Goal: Information Seeking & Learning: Learn about a topic

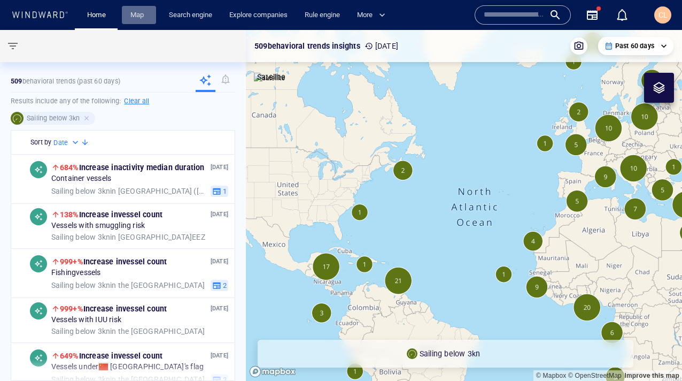
click at [140, 14] on link "Map" at bounding box center [139, 15] width 26 height 19
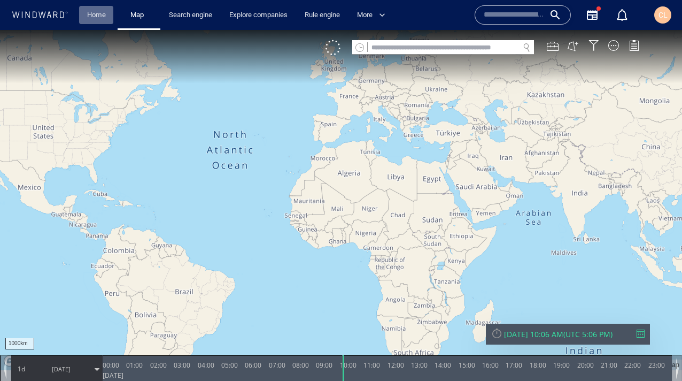
click at [97, 20] on link "Home" at bounding box center [96, 15] width 27 height 19
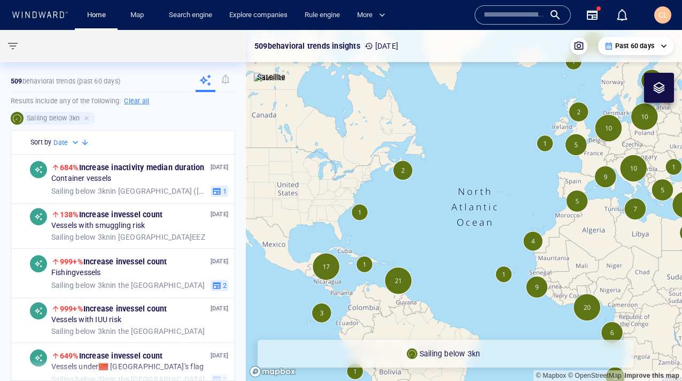
click at [398, 288] on canvas "Map" at bounding box center [464, 205] width 436 height 351
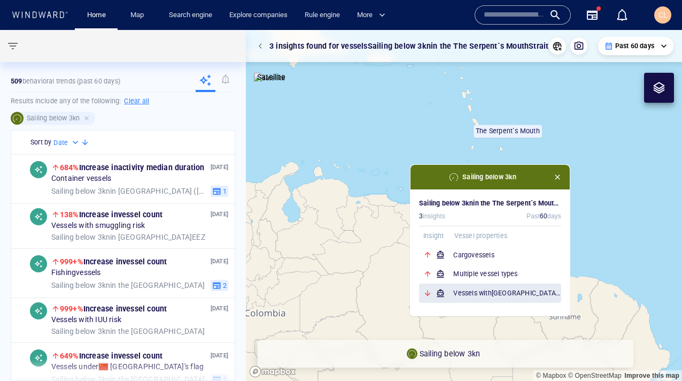
click at [464, 283] on div "Vessels with Venezuela compliance risks" at bounding box center [490, 292] width 142 height 19
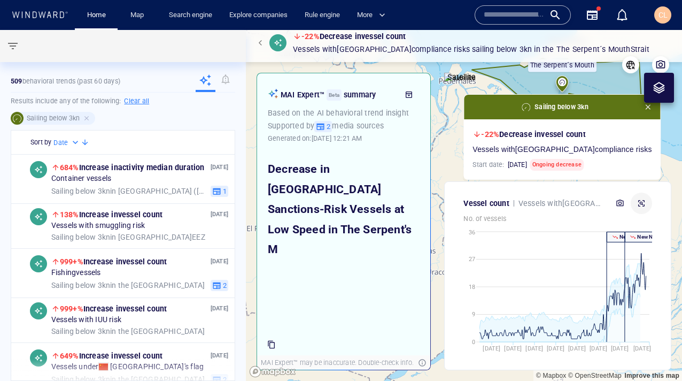
click at [640, 201] on icon "button" at bounding box center [641, 203] width 9 height 9
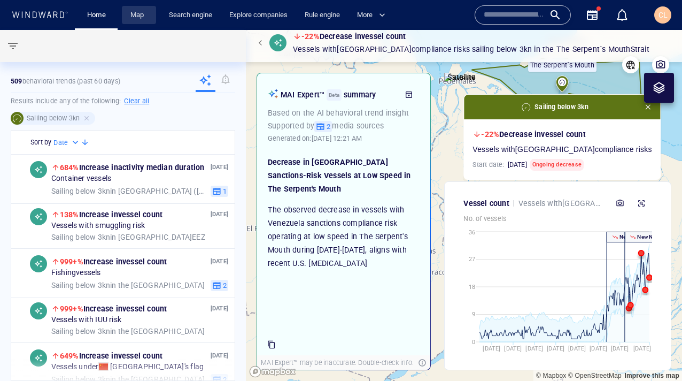
click at [133, 20] on link "Map" at bounding box center [139, 15] width 26 height 19
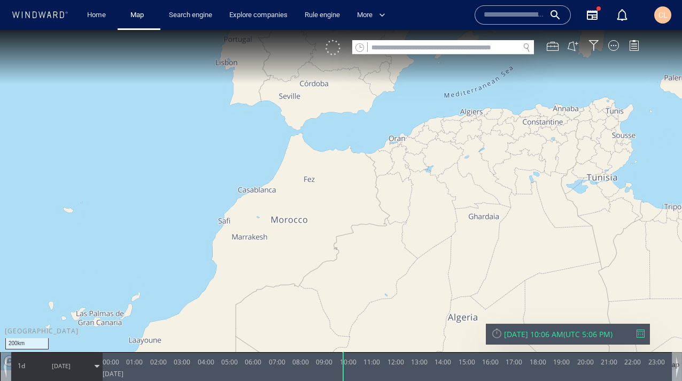
click at [338, 50] on div at bounding box center [333, 47] width 15 height 15
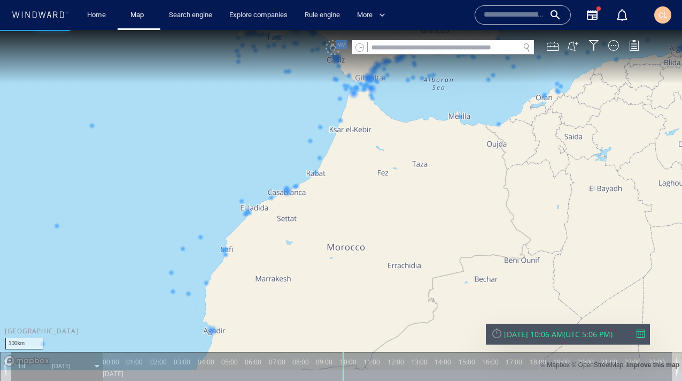
click at [309, 141] on canvas "Map" at bounding box center [341, 200] width 682 height 340
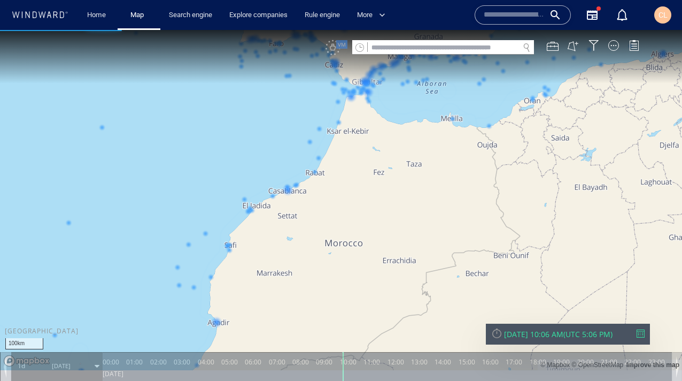
click at [309, 143] on canvas "Map" at bounding box center [341, 200] width 682 height 340
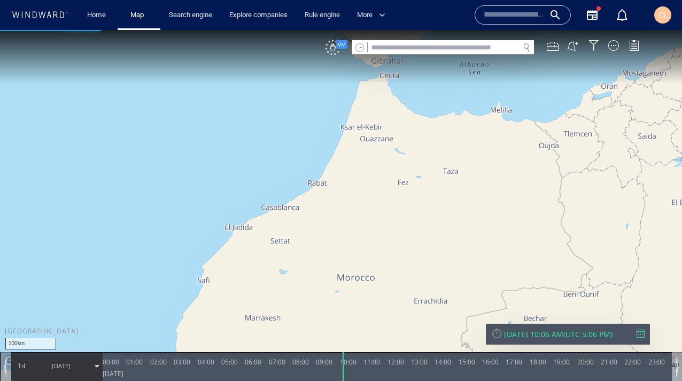
click at [324, 164] on canvas "Map" at bounding box center [341, 200] width 682 height 340
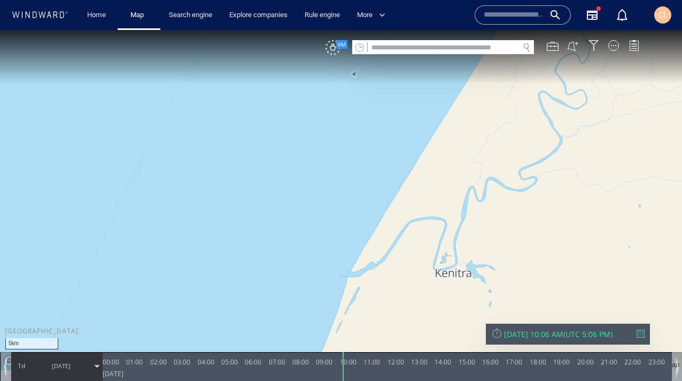
click at [356, 73] on canvas "Map" at bounding box center [341, 200] width 682 height 340
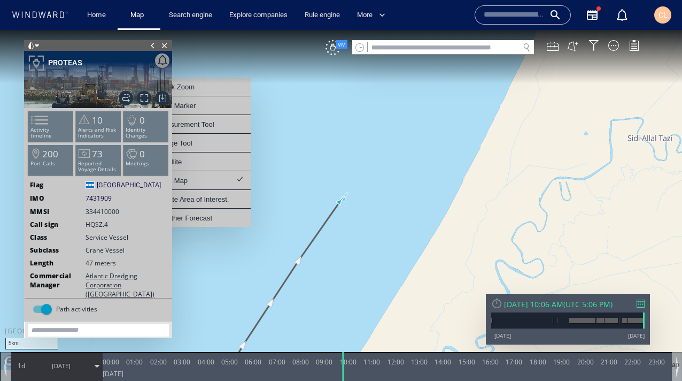
click at [154, 45] on span at bounding box center [153, 45] width 12 height 11
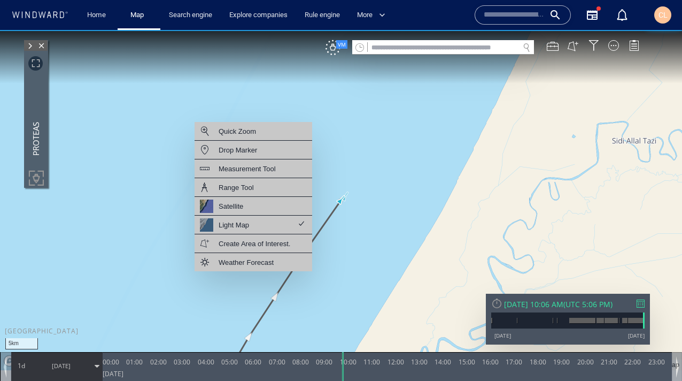
click at [430, 154] on canvas "Map" at bounding box center [341, 200] width 682 height 340
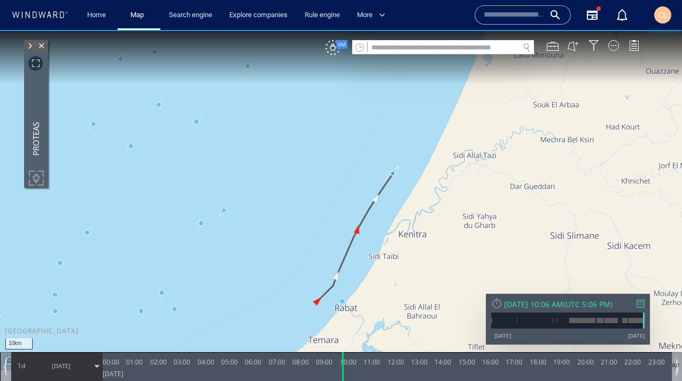
click at [199, 122] on canvas "Map" at bounding box center [341, 200] width 682 height 340
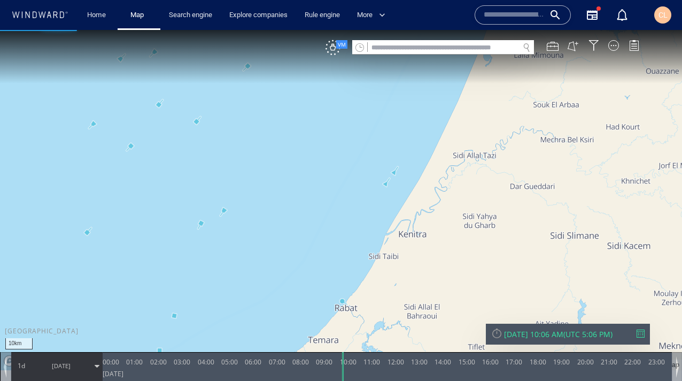
click at [199, 122] on canvas "Map" at bounding box center [341, 200] width 682 height 340
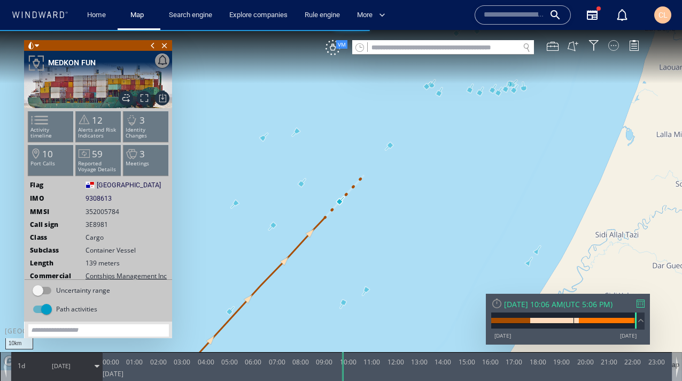
click at [618, 42] on div at bounding box center [614, 45] width 11 height 11
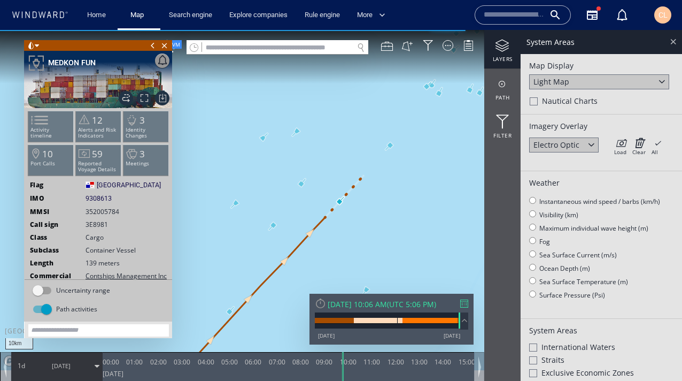
click at [670, 43] on div at bounding box center [673, 41] width 12 height 12
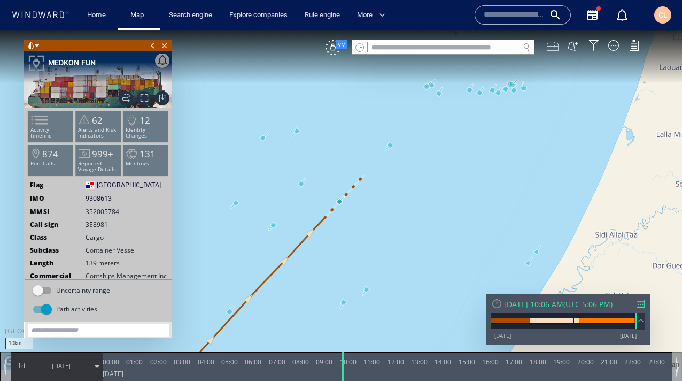
click at [556, 47] on div at bounding box center [553, 46] width 12 height 12
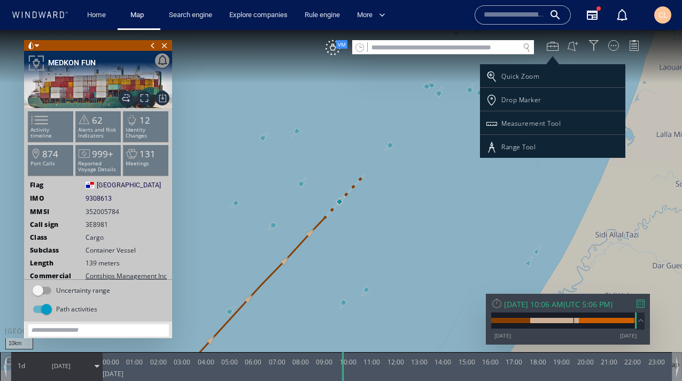
click at [573, 47] on div at bounding box center [341, 205] width 682 height 351
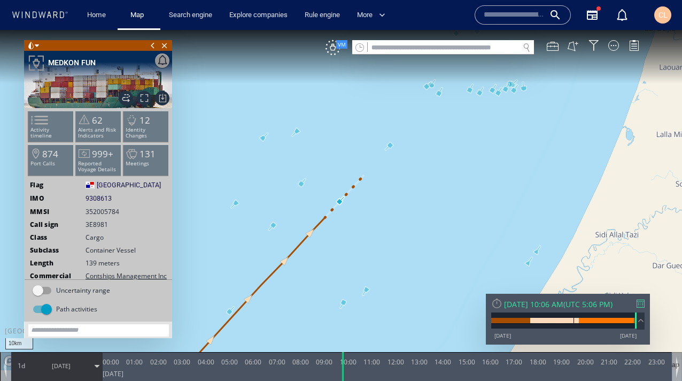
click at [573, 47] on button at bounding box center [573, 46] width 12 height 12
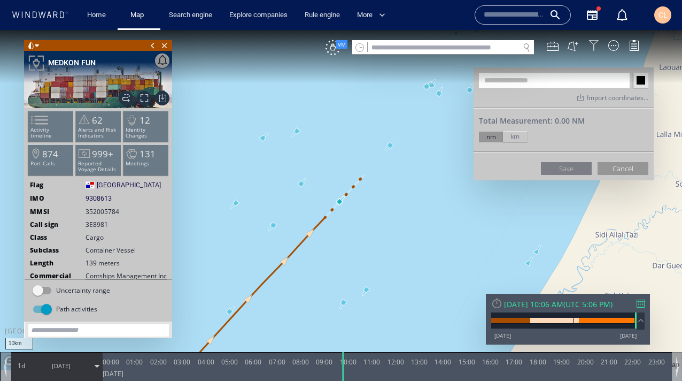
click at [596, 45] on div at bounding box center [594, 45] width 11 height 11
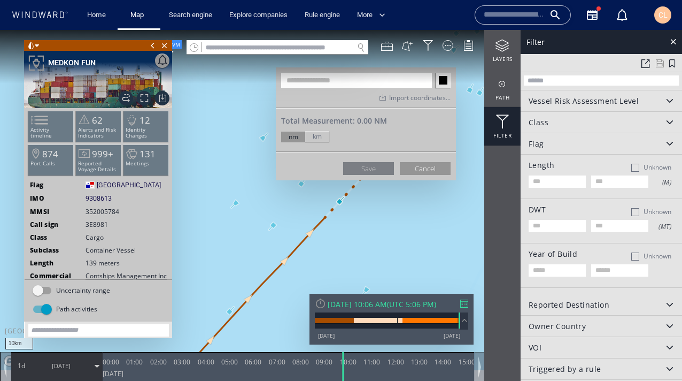
click at [583, 83] on input "text" at bounding box center [601, 80] width 155 height 10
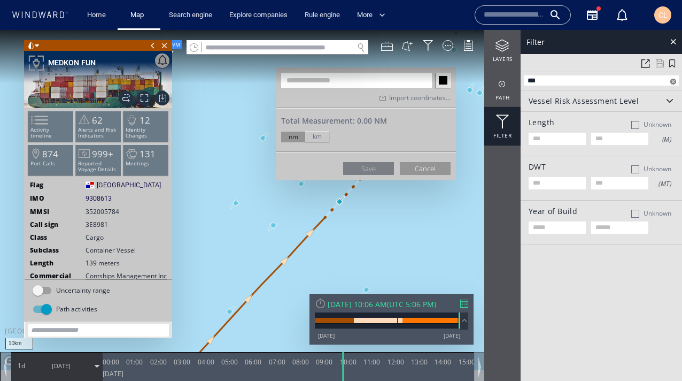
type input "***"
click at [562, 109] on div "Vessel Risk Assessment Level" at bounding box center [601, 100] width 161 height 21
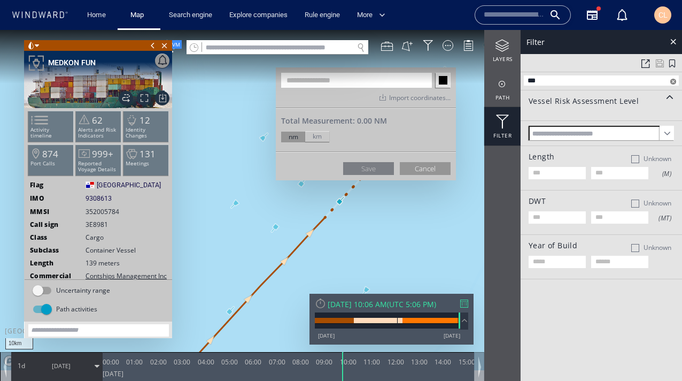
click at [674, 82] on div at bounding box center [674, 82] width 6 height 6
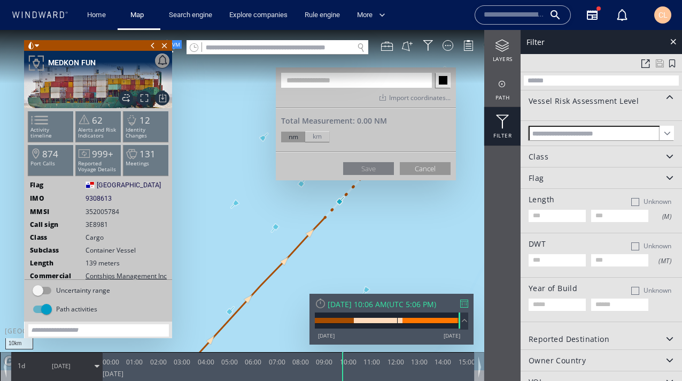
scroll to position [32, 0]
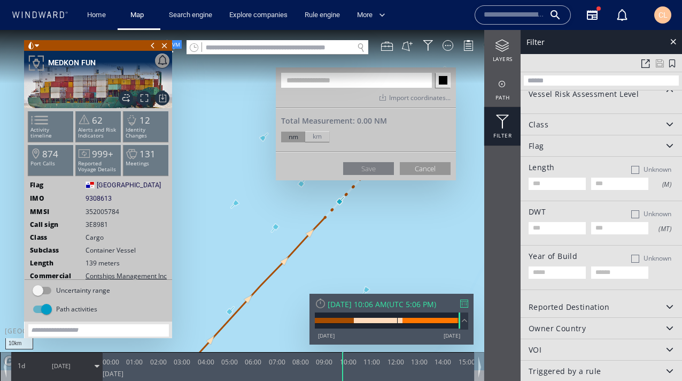
click at [568, 345] on div "VOI" at bounding box center [601, 349] width 161 height 21
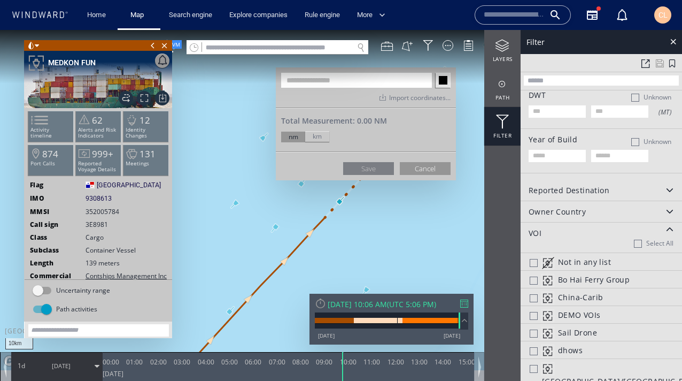
scroll to position [161, 0]
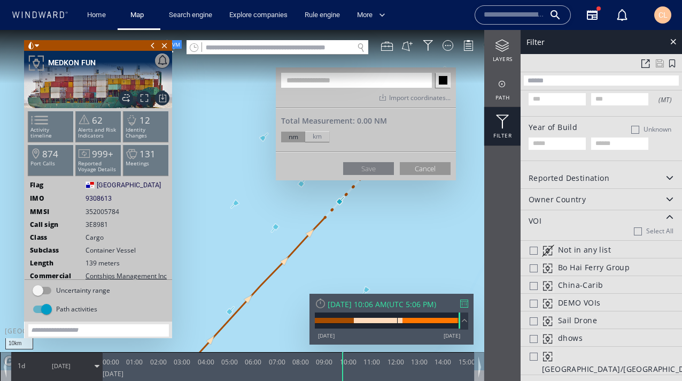
click at [534, 335] on div at bounding box center [534, 339] width 8 height 8
click at [416, 249] on canvas "Map" at bounding box center [341, 200] width 682 height 340
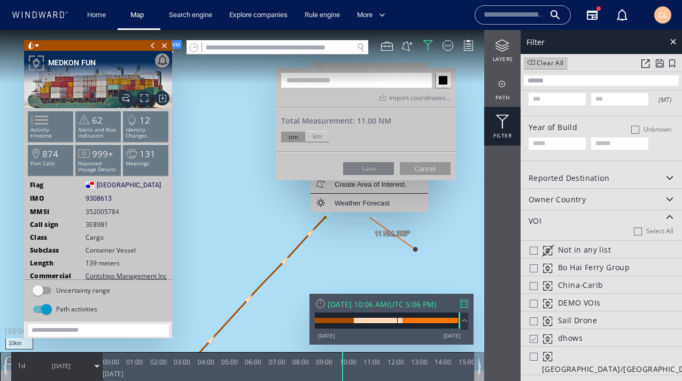
click at [370, 217] on canvas "Map" at bounding box center [341, 200] width 682 height 340
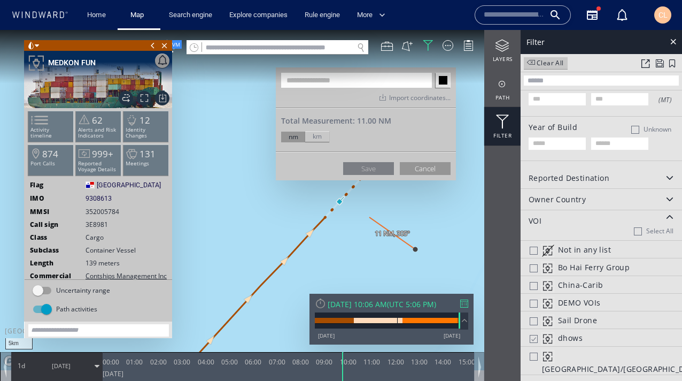
click at [392, 218] on canvas "Map" at bounding box center [341, 200] width 682 height 340
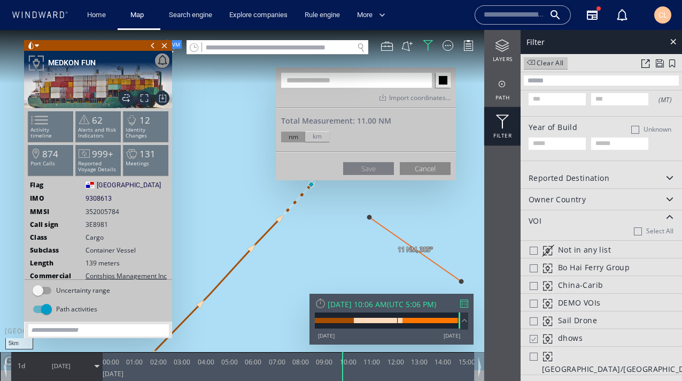
click at [423, 167] on button "Cancel" at bounding box center [425, 168] width 51 height 13
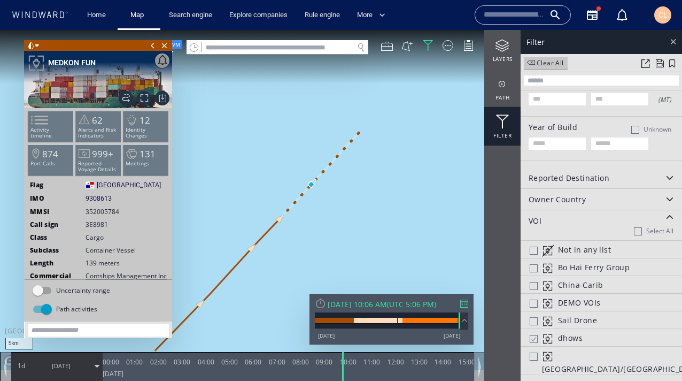
click at [672, 42] on div at bounding box center [673, 41] width 12 height 12
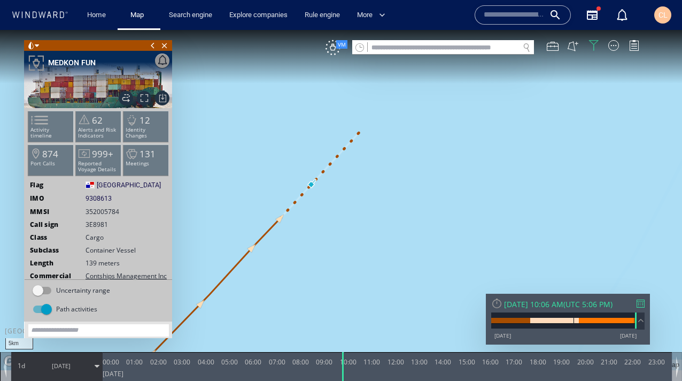
click at [595, 47] on div at bounding box center [594, 45] width 11 height 11
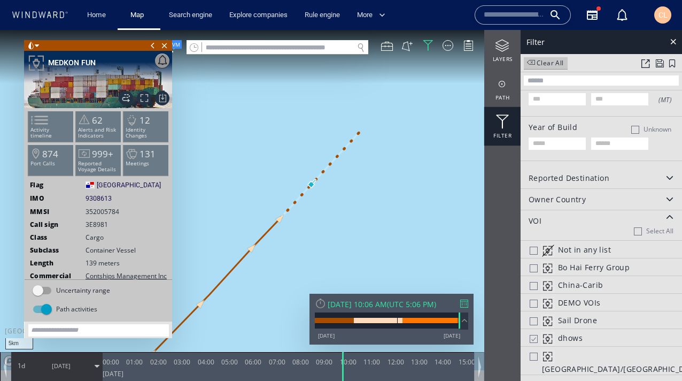
click at [533, 318] on div at bounding box center [534, 321] width 8 height 8
click at [674, 39] on div at bounding box center [673, 41] width 12 height 12
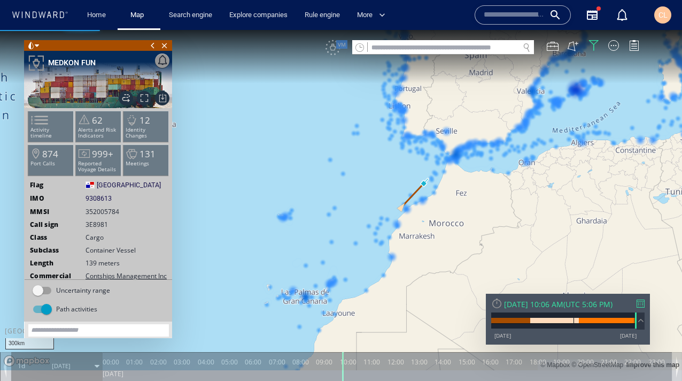
click at [333, 51] on div "VM" at bounding box center [488, 47] width 325 height 15
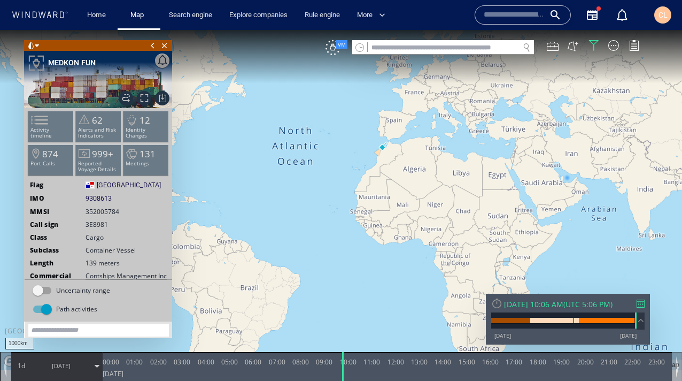
drag, startPoint x: 345, startPoint y: 242, endPoint x: 369, endPoint y: 209, distance: 41.0
click at [369, 209] on canvas "Map" at bounding box center [341, 200] width 682 height 340
click at [591, 41] on div at bounding box center [594, 45] width 11 height 11
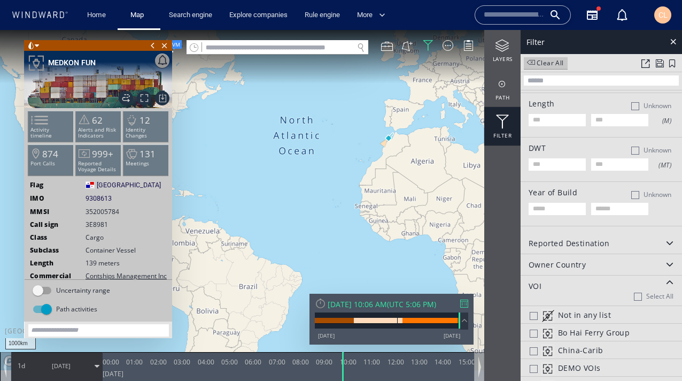
scroll to position [161, 0]
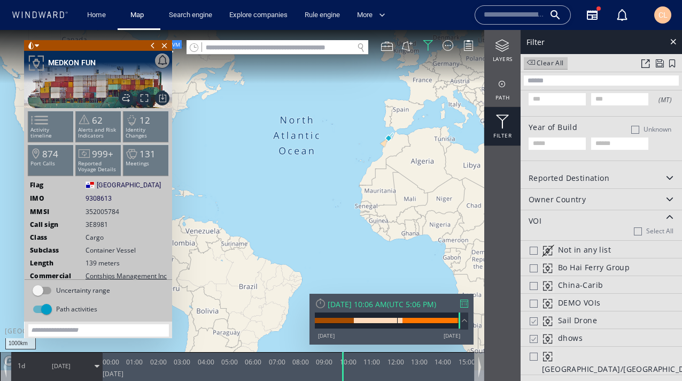
click at [550, 318] on div at bounding box center [548, 321] width 12 height 12
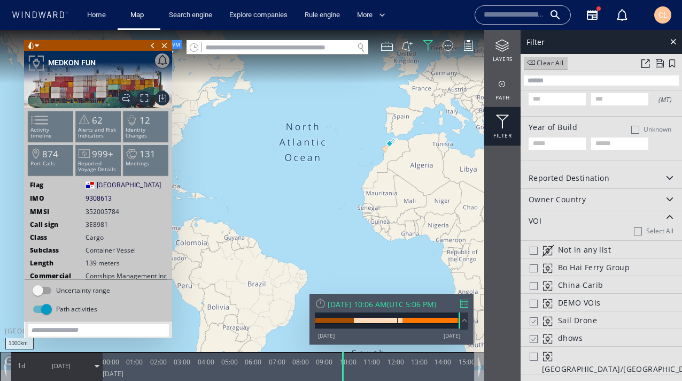
drag, startPoint x: 405, startPoint y: 221, endPoint x: 323, endPoint y: 201, distance: 84.8
click at [323, 201] on canvas "Map" at bounding box center [341, 200] width 682 height 340
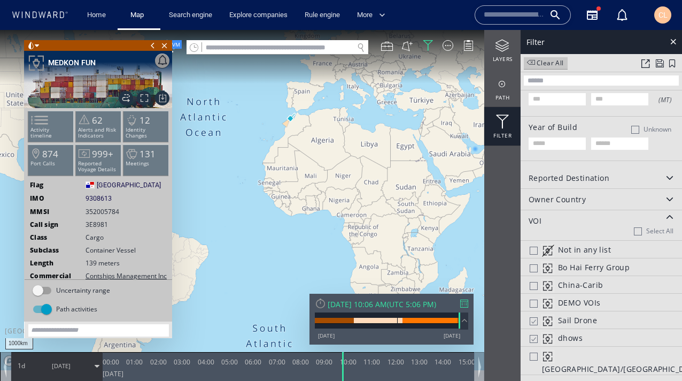
click at [647, 61] on div at bounding box center [646, 63] width 9 height 9
click at [673, 43] on div at bounding box center [673, 41] width 12 height 12
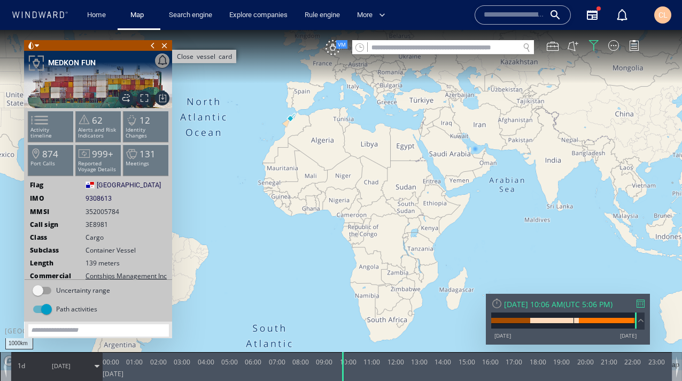
click at [166, 48] on span "Close vessel card" at bounding box center [165, 45] width 12 height 11
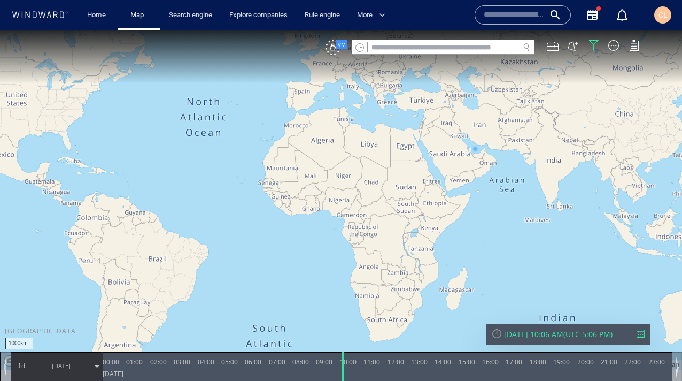
drag, startPoint x: 228, startPoint y: 241, endPoint x: 235, endPoint y: 237, distance: 8.2
click at [235, 237] on canvas "Map" at bounding box center [341, 200] width 682 height 340
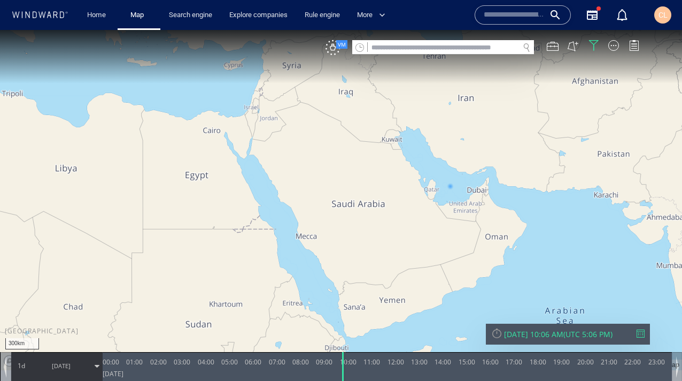
drag, startPoint x: 218, startPoint y: 140, endPoint x: 250, endPoint y: 232, distance: 97.9
click at [250, 232] on canvas "Map" at bounding box center [341, 200] width 682 height 340
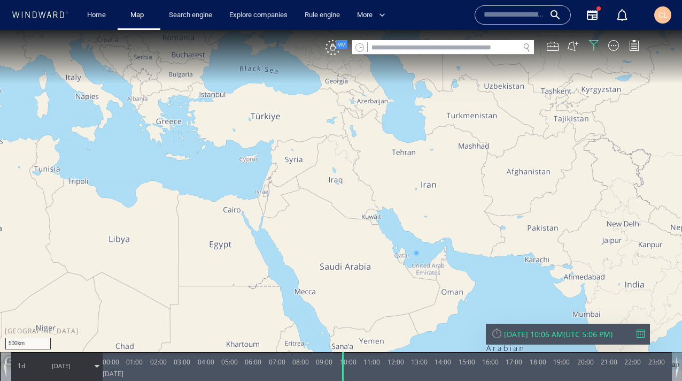
drag, startPoint x: 182, startPoint y: 154, endPoint x: 211, endPoint y: 188, distance: 44.0
click at [211, 188] on canvas "Map" at bounding box center [341, 200] width 682 height 340
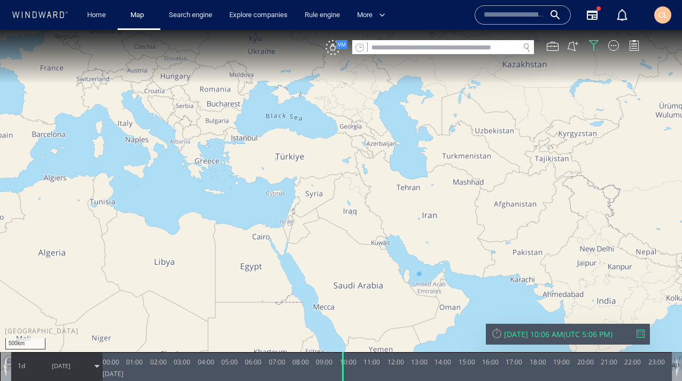
drag, startPoint x: 265, startPoint y: 195, endPoint x: 288, endPoint y: 202, distance: 24.7
click at [288, 202] on canvas "Map" at bounding box center [341, 200] width 682 height 340
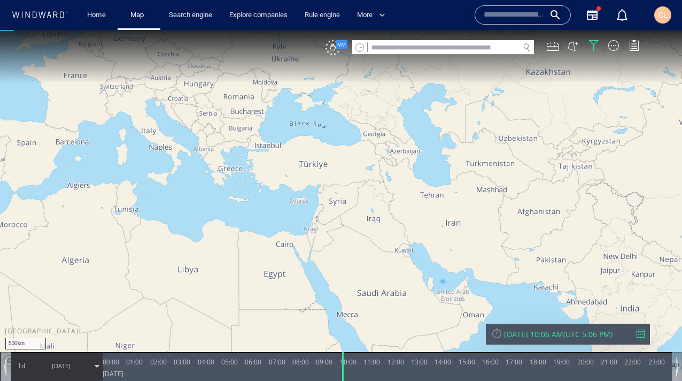
drag, startPoint x: 279, startPoint y: 195, endPoint x: 321, endPoint y: 202, distance: 42.3
click at [321, 202] on canvas "Map" at bounding box center [341, 200] width 682 height 340
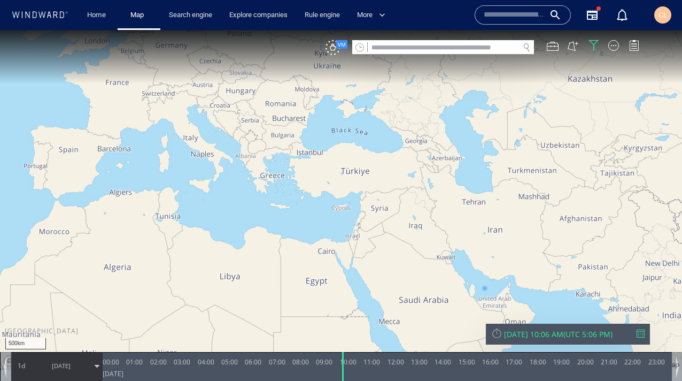
click at [403, 48] on input "text" at bounding box center [443, 48] width 151 height 14
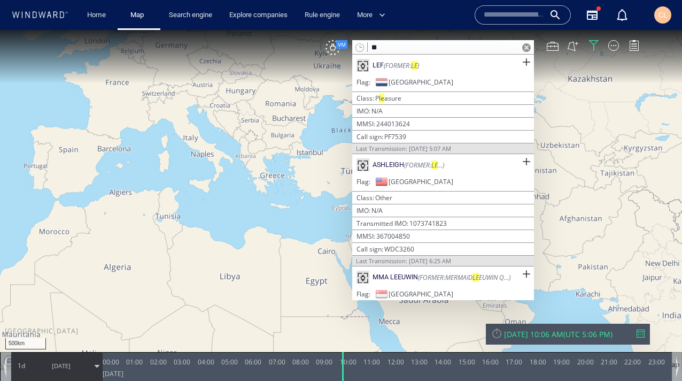
type input "*"
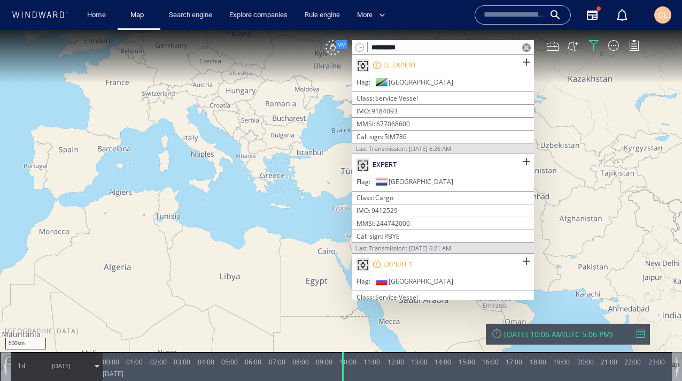
type input "*********"
click at [413, 67] on div "EL EXPERT" at bounding box center [399, 65] width 33 height 10
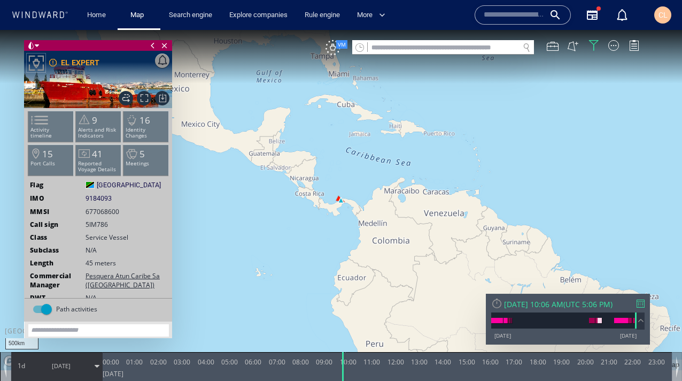
click at [420, 50] on input "text" at bounding box center [443, 48] width 151 height 14
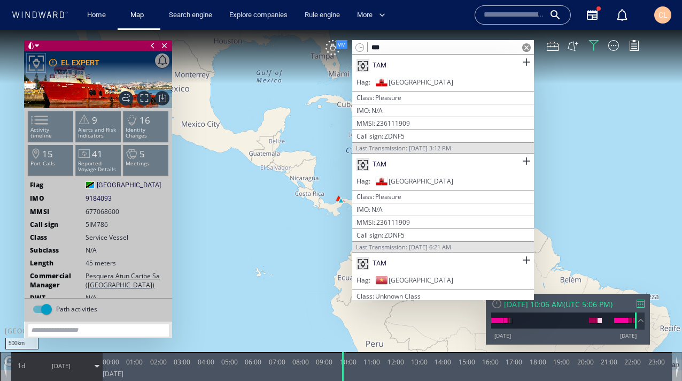
type input "***"
click at [421, 76] on div "Flag Gibraltar" at bounding box center [443, 84] width 182 height 16
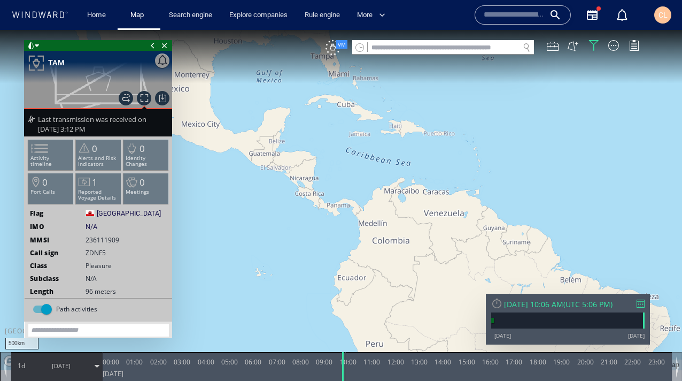
click at [418, 48] on input "text" at bounding box center [443, 48] width 151 height 14
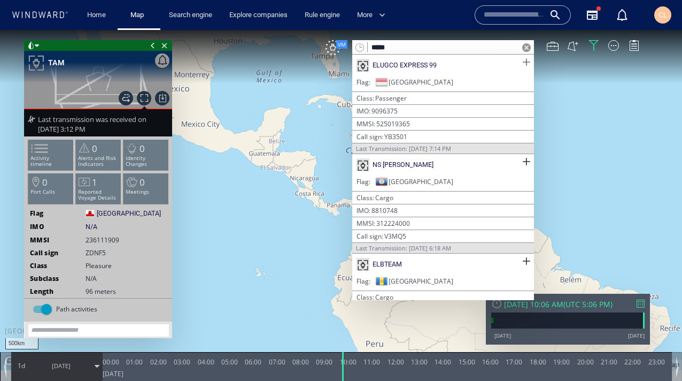
click at [523, 60] on span at bounding box center [526, 62] width 13 height 13
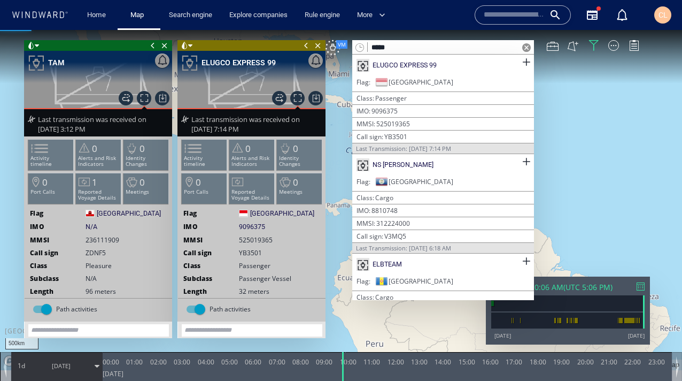
click at [443, 49] on input "*****" at bounding box center [443, 48] width 151 height 14
type input "*"
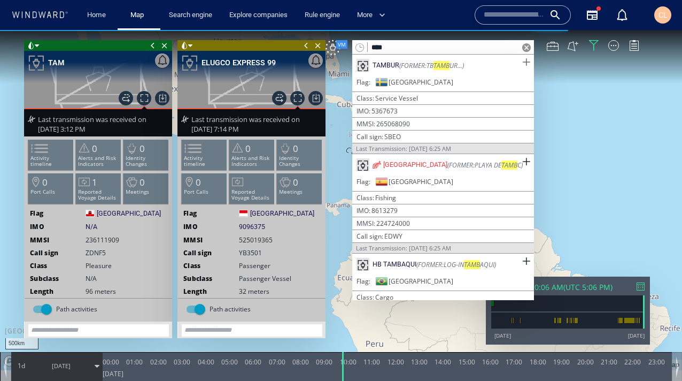
type input "****"
click at [520, 62] on span at bounding box center [526, 62] width 13 height 13
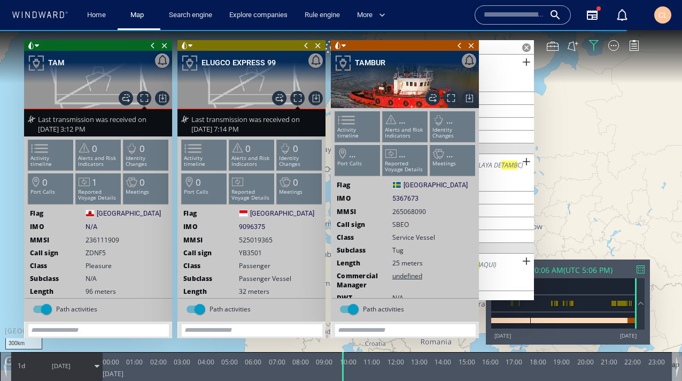
click at [641, 266] on div at bounding box center [641, 269] width 8 height 8
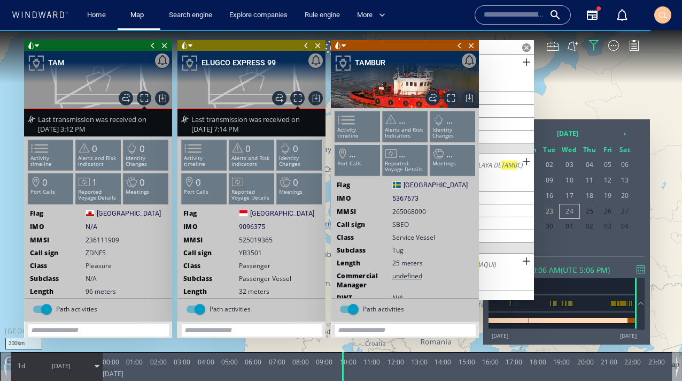
click at [524, 44] on span at bounding box center [526, 47] width 9 height 9
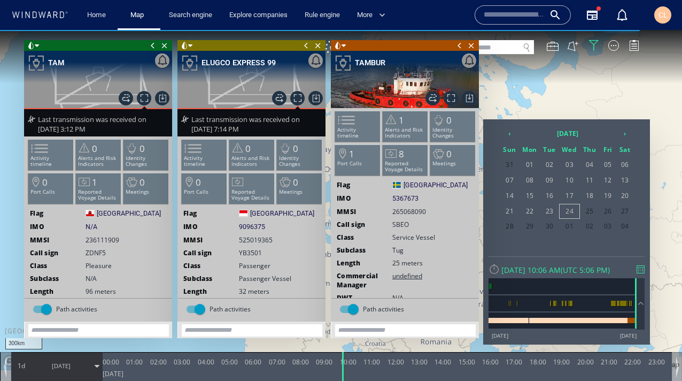
click at [66, 365] on span "[DATE]" at bounding box center [61, 366] width 19 height 8
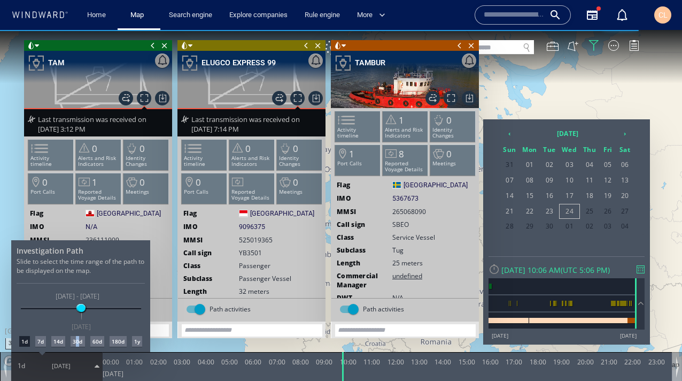
click at [78, 344] on div "30d" at bounding box center [78, 341] width 14 height 11
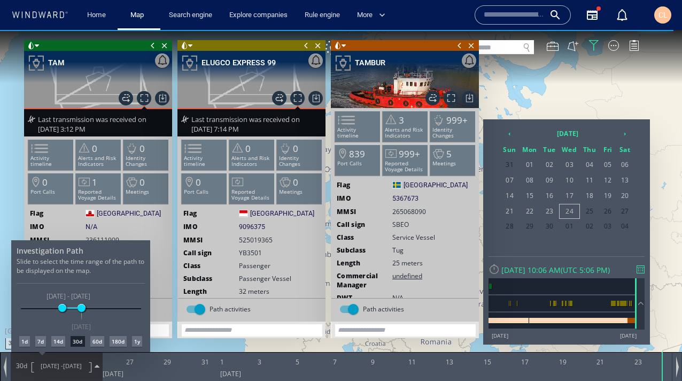
click at [459, 45] on div at bounding box center [341, 205] width 682 height 351
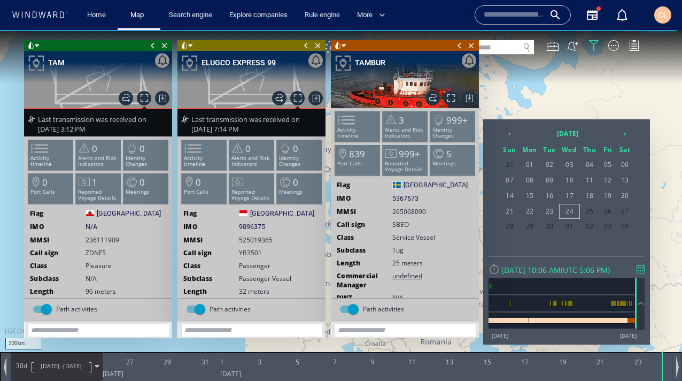
click at [306, 43] on span at bounding box center [307, 45] width 12 height 11
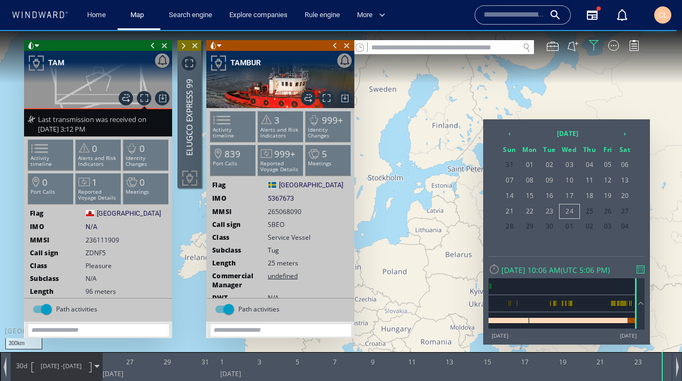
click at [152, 45] on span at bounding box center [153, 45] width 12 height 11
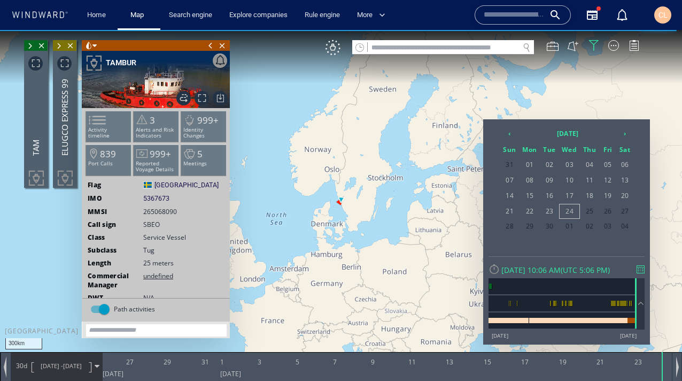
click at [207, 47] on span at bounding box center [211, 45] width 12 height 11
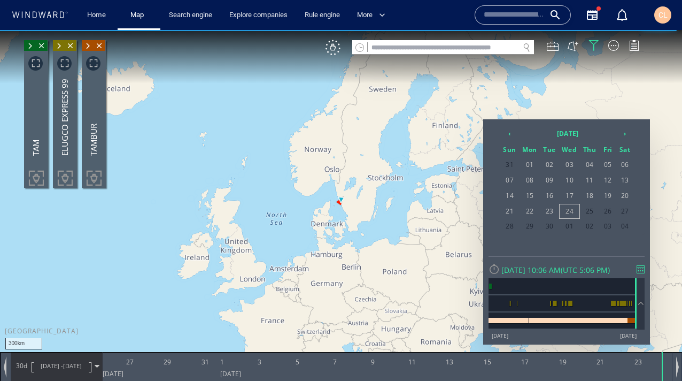
click at [344, 177] on div at bounding box center [341, 205] width 682 height 351
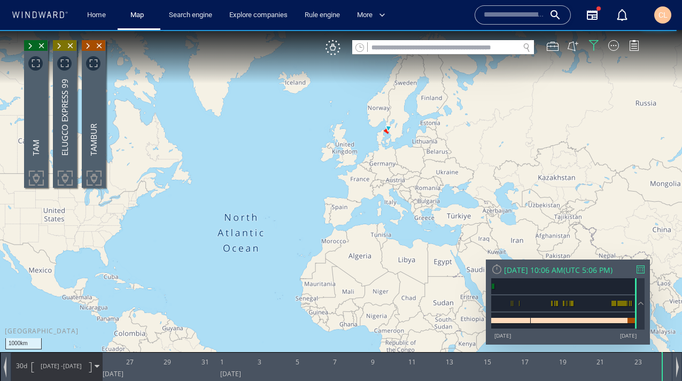
drag, startPoint x: 340, startPoint y: 211, endPoint x: 403, endPoint y: 147, distance: 90.0
click at [403, 147] on canvas "Map" at bounding box center [341, 200] width 682 height 340
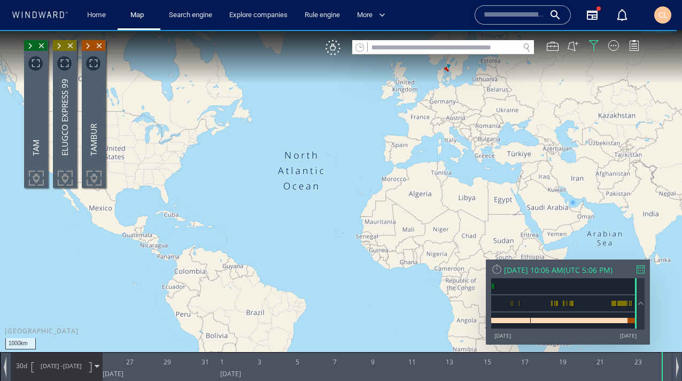
drag, startPoint x: 330, startPoint y: 211, endPoint x: 373, endPoint y: 156, distance: 70.5
click at [373, 156] on canvas "Map" at bounding box center [341, 200] width 682 height 340
click at [91, 61] on span "Focus on vessel path." at bounding box center [93, 63] width 14 height 14
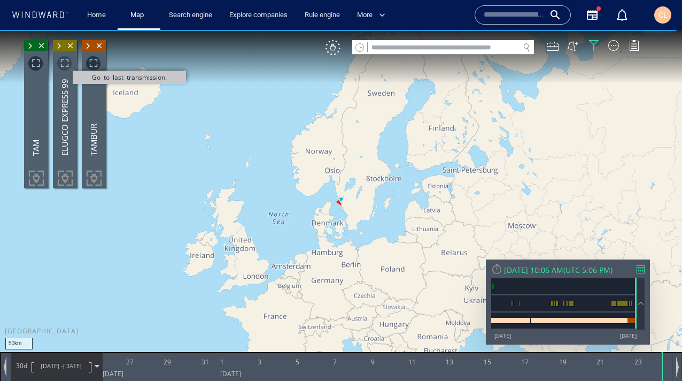
click at [67, 61] on span "Go to last transmission." at bounding box center [64, 63] width 14 height 14
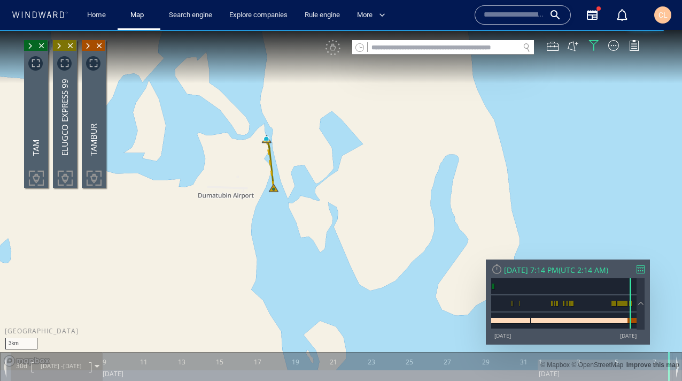
click at [72, 30] on div "3km © Mapbox © OpenStreetMap Improve this map 0 0 7 April 2025 9 11 13 15 17 19…" at bounding box center [341, 30] width 682 height 0
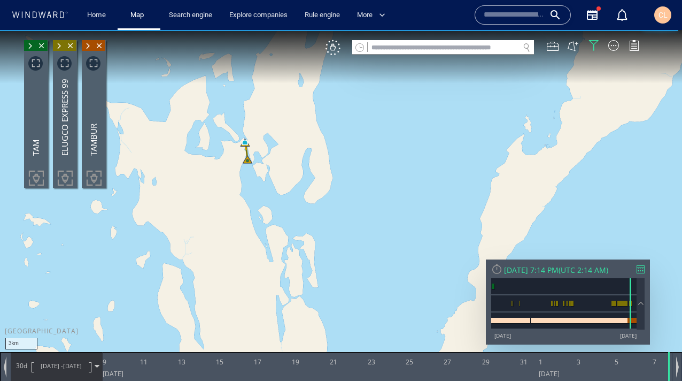
click at [72, 369] on span "4/7/25" at bounding box center [72, 366] width 19 height 8
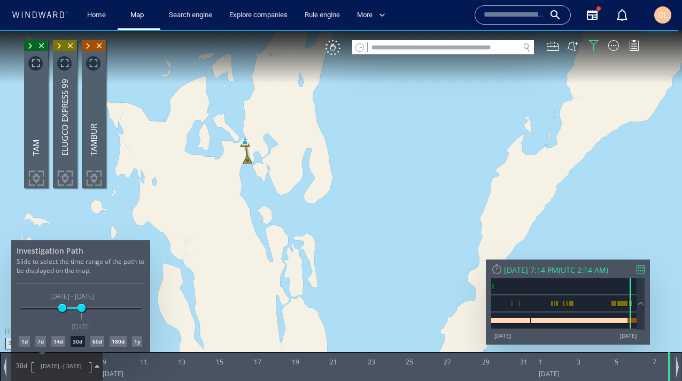
click at [120, 339] on div "180d" at bounding box center [118, 341] width 17 height 11
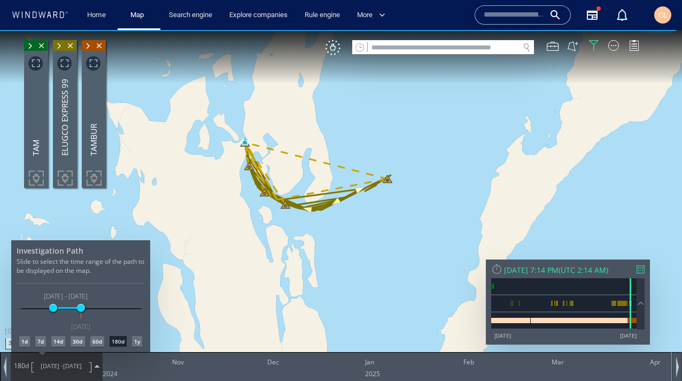
click at [431, 138] on div at bounding box center [341, 205] width 682 height 351
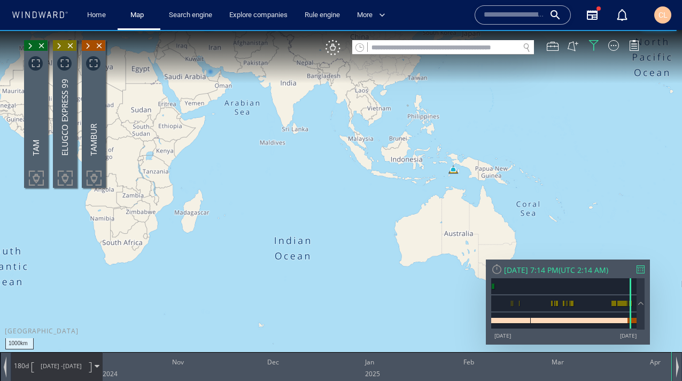
drag, startPoint x: 336, startPoint y: 152, endPoint x: 401, endPoint y: 269, distance: 134.1
click at [401, 269] on canvas "Map" at bounding box center [341, 200] width 682 height 340
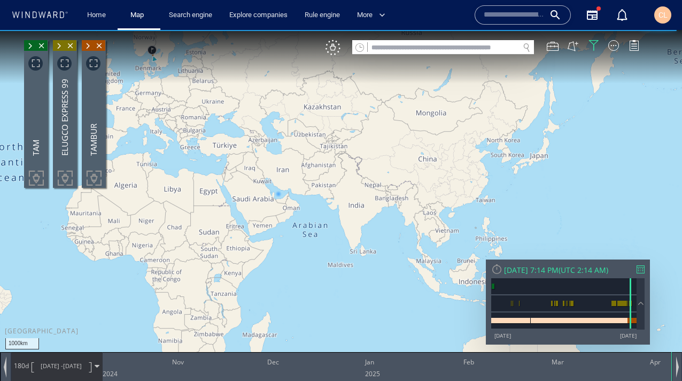
drag, startPoint x: 277, startPoint y: 193, endPoint x: 378, endPoint y: 277, distance: 131.3
click at [378, 277] on canvas "Map" at bounding box center [341, 200] width 682 height 340
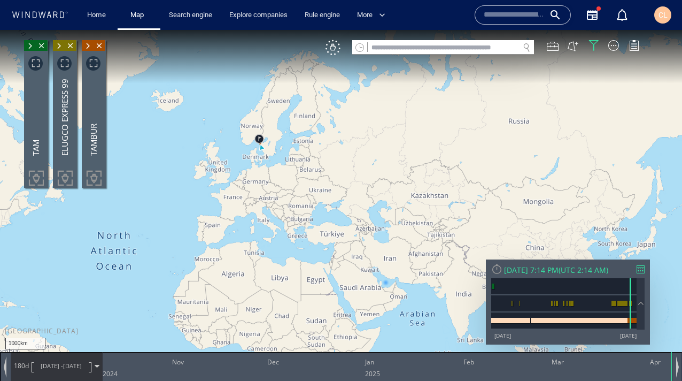
click at [392, 50] on input "text" at bounding box center [443, 48] width 151 height 14
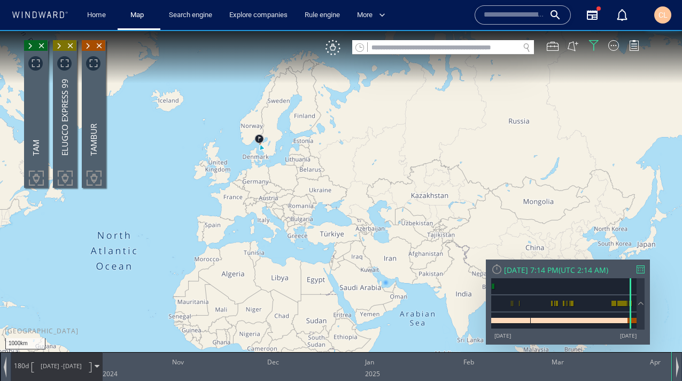
click at [60, 45] on span at bounding box center [59, 46] width 12 height 11
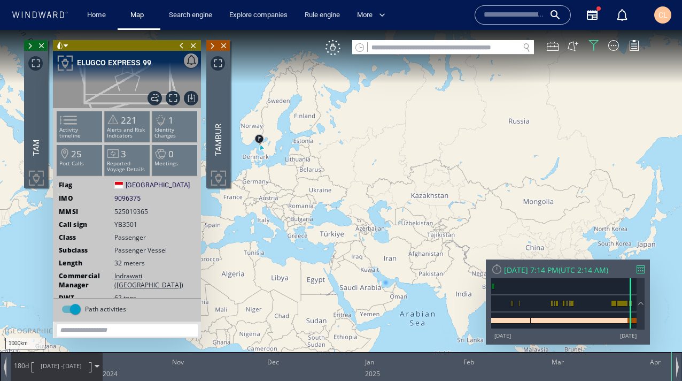
click at [28, 47] on span at bounding box center [30, 46] width 12 height 11
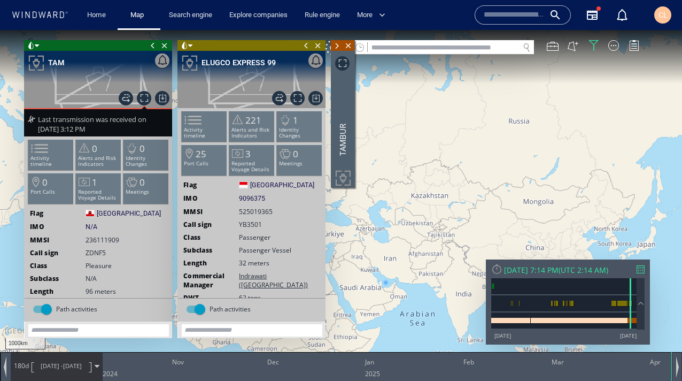
click at [334, 46] on span at bounding box center [337, 46] width 12 height 11
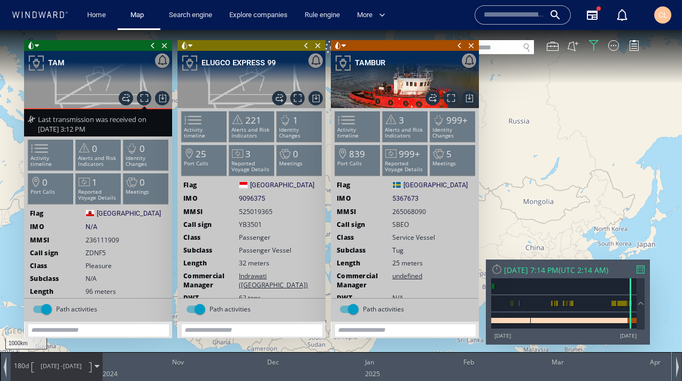
drag, startPoint x: 549, startPoint y: 147, endPoint x: 645, endPoint y: 166, distance: 98.7
click at [644, 167] on canvas "Map" at bounding box center [341, 200] width 682 height 340
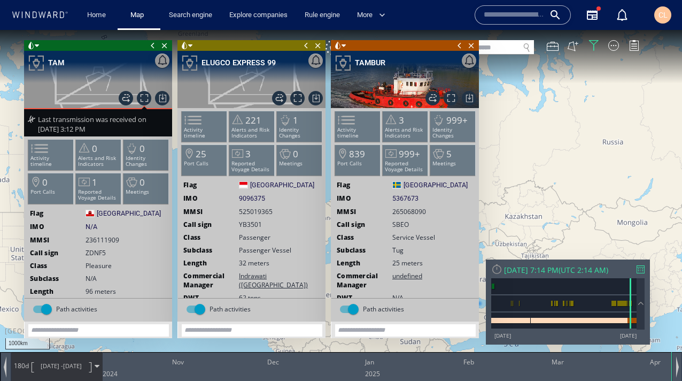
click at [457, 49] on span at bounding box center [460, 45] width 12 height 11
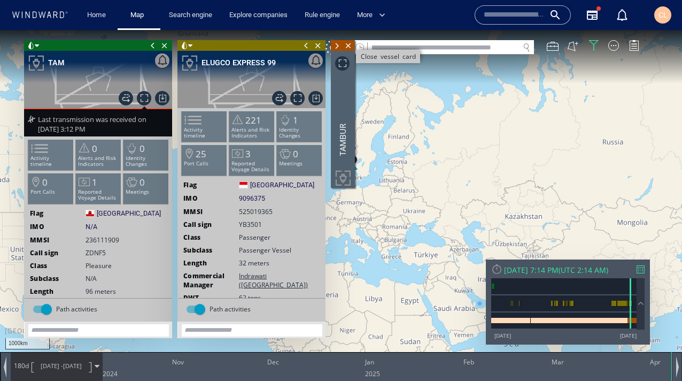
click at [344, 48] on span "Close vessel card" at bounding box center [349, 45] width 12 height 11
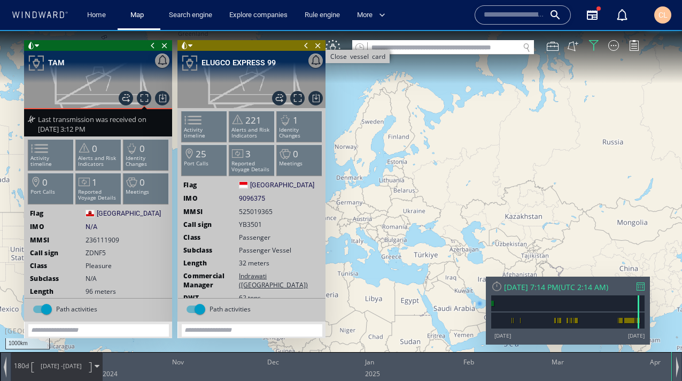
click at [316, 44] on span "Close vessel card" at bounding box center [318, 45] width 12 height 11
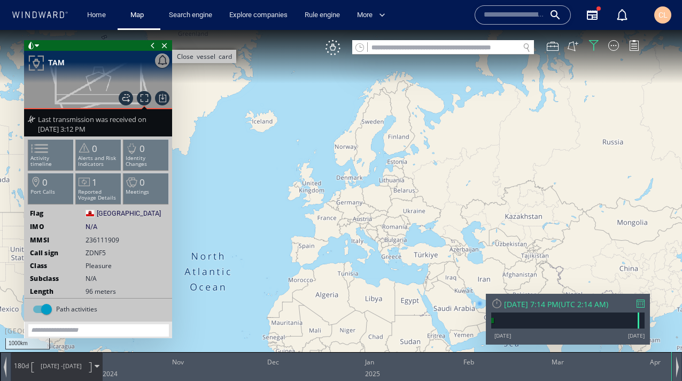
click at [166, 48] on span "Close vessel card" at bounding box center [165, 45] width 12 height 11
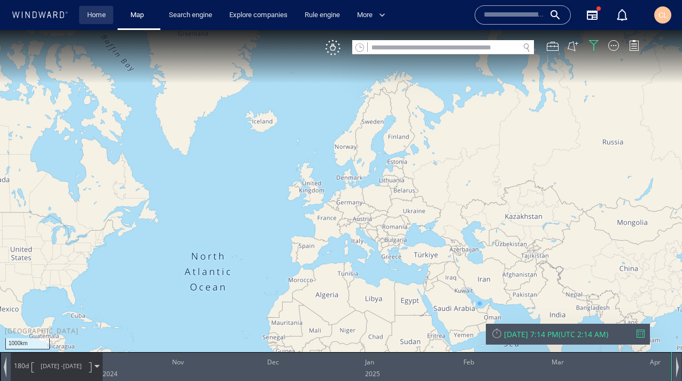
click at [90, 16] on link "Home" at bounding box center [96, 15] width 27 height 19
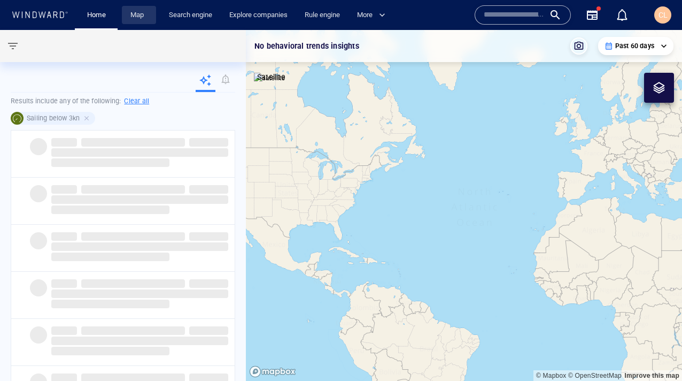
click at [137, 14] on link "Map" at bounding box center [139, 15] width 26 height 19
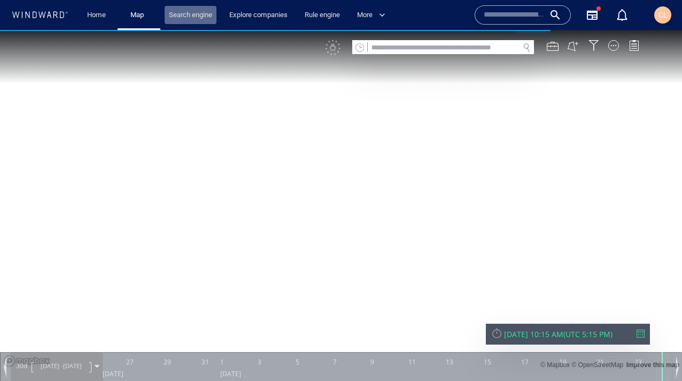
click at [194, 20] on link "Search engine" at bounding box center [191, 15] width 52 height 19
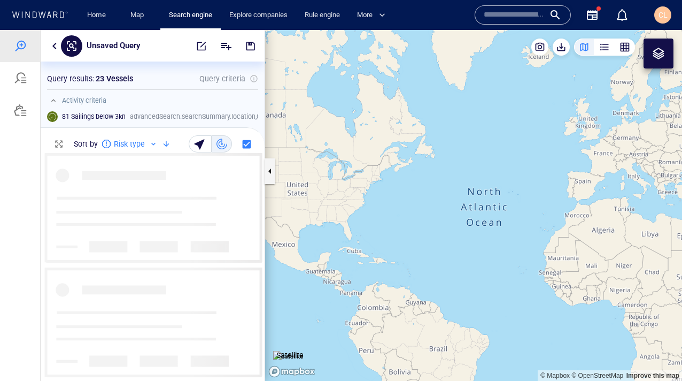
scroll to position [1, 1]
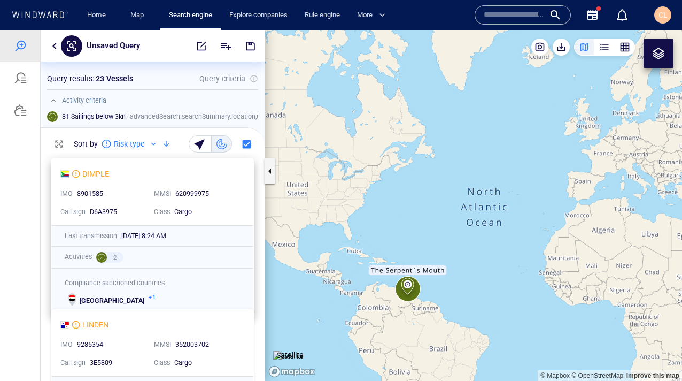
click at [153, 174] on div "DIMPLE" at bounding box center [148, 173] width 176 height 13
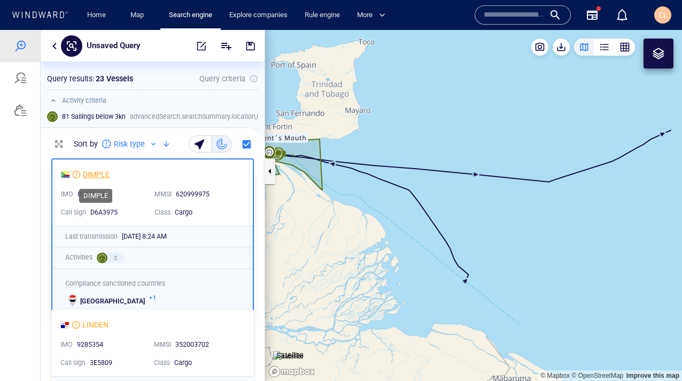
click at [98, 175] on div "DIMPLE" at bounding box center [96, 174] width 27 height 13
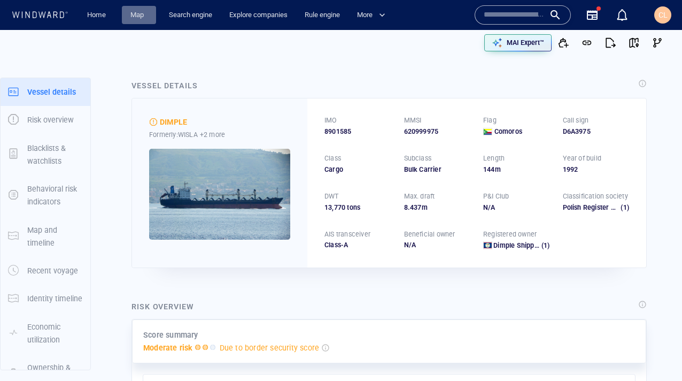
click at [125, 20] on span "Map" at bounding box center [139, 15] width 34 height 19
click at [138, 17] on link "Map" at bounding box center [139, 15] width 26 height 19
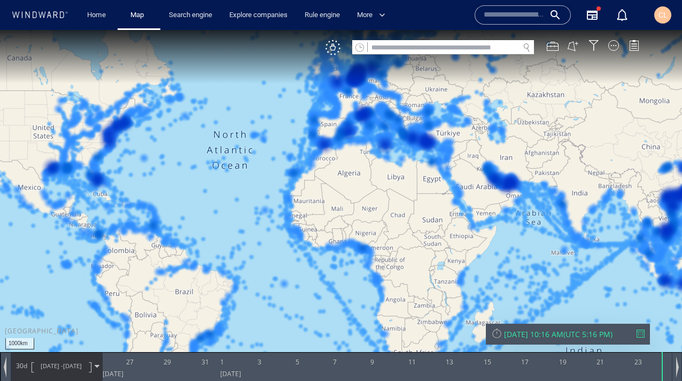
click at [387, 51] on input "text" at bounding box center [443, 48] width 151 height 14
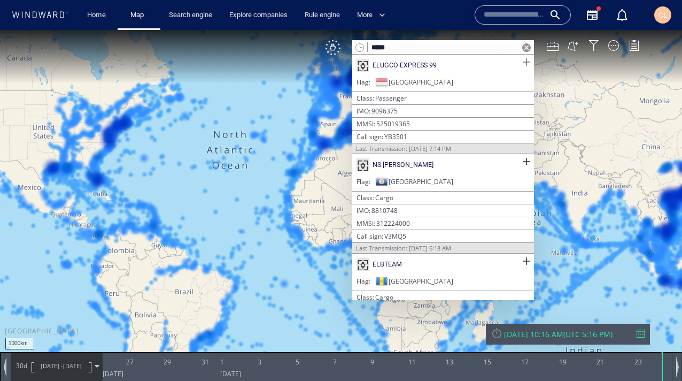
type input "*****"
click at [522, 63] on span at bounding box center [526, 62] width 13 height 13
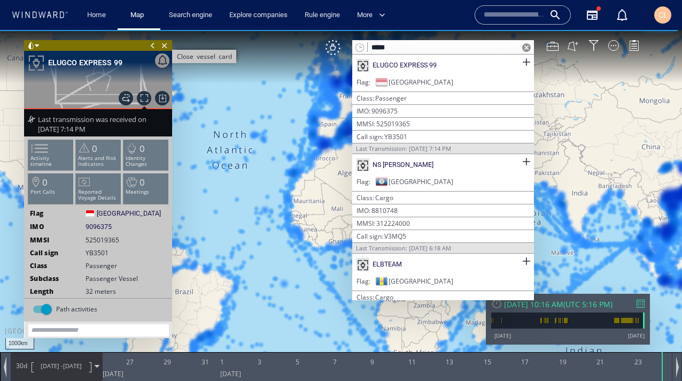
click at [163, 47] on span "Close vessel card" at bounding box center [165, 45] width 12 height 11
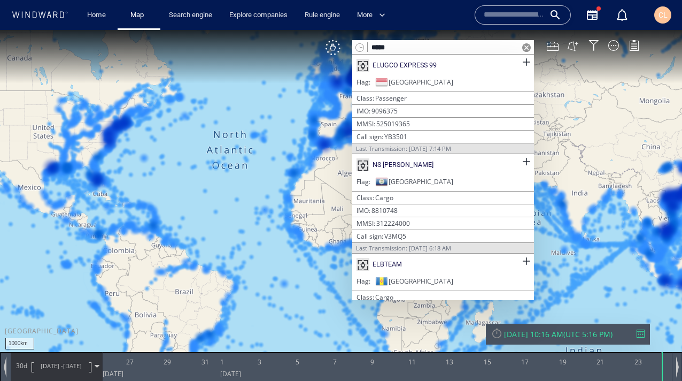
click at [526, 49] on span at bounding box center [526, 47] width 9 height 9
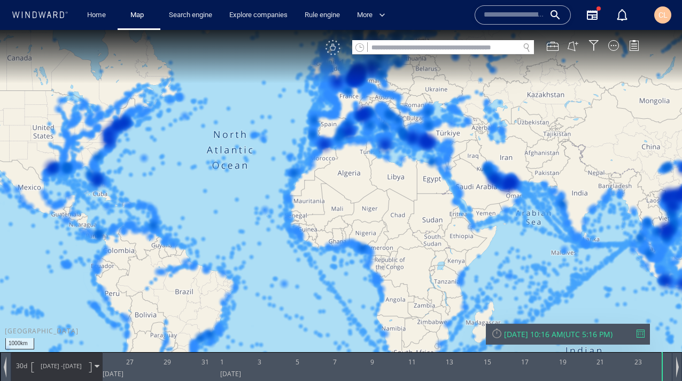
click at [327, 45] on div "VM" at bounding box center [333, 47] width 15 height 15
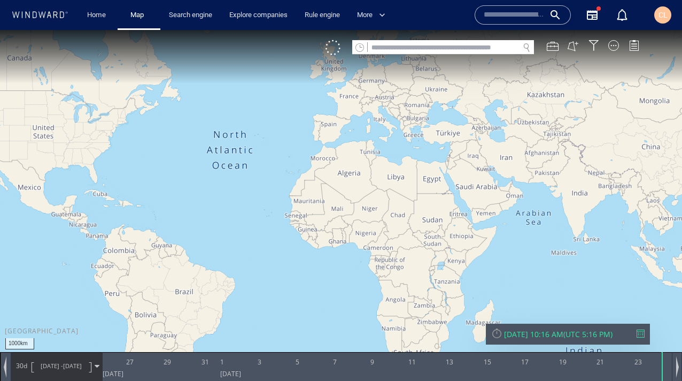
click at [384, 48] on input "text" at bounding box center [443, 48] width 151 height 14
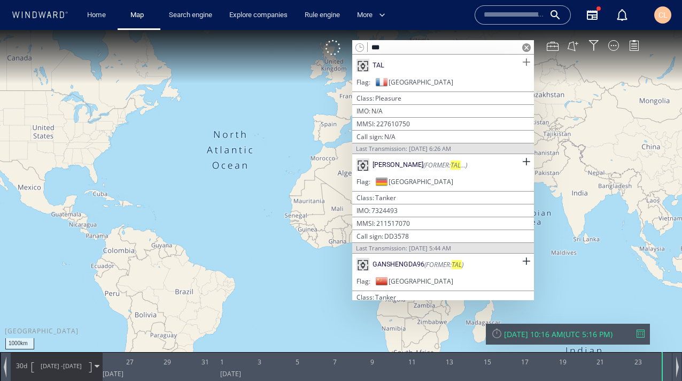
click at [522, 63] on span at bounding box center [526, 62] width 13 height 13
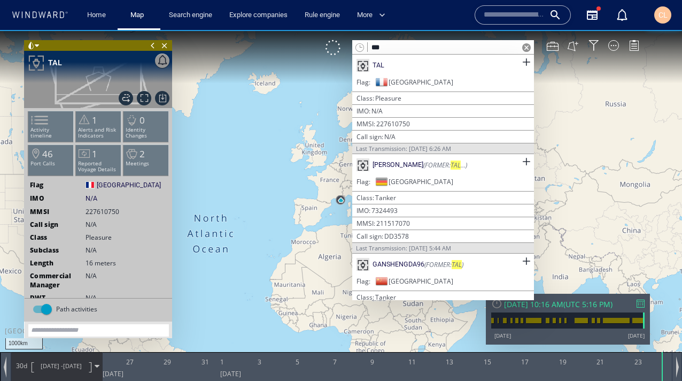
click at [393, 49] on input "***" at bounding box center [443, 48] width 151 height 14
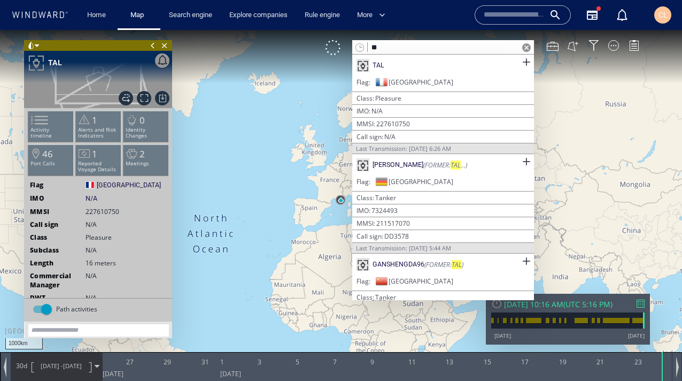
type input "*"
click at [521, 161] on span at bounding box center [526, 161] width 13 height 13
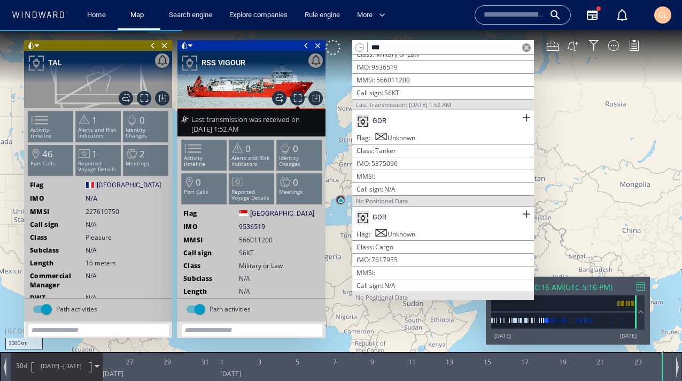
scroll to position [172, 0]
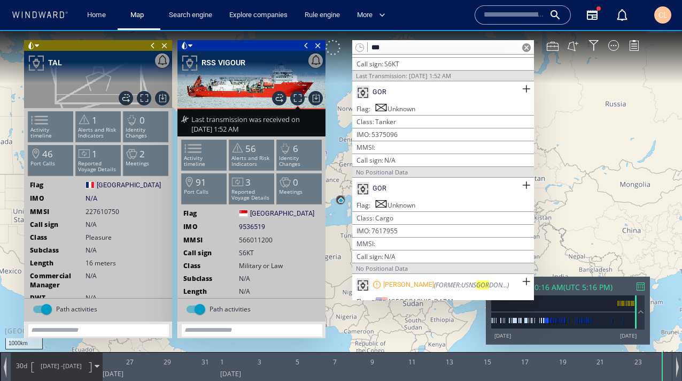
drag, startPoint x: 413, startPoint y: 49, endPoint x: 334, endPoint y: 49, distance: 79.7
click at [334, 49] on div "*** GOR Flag Honduras | Class Fishing IMO 7043805 | MMSI 334923000 | Call sign …" at bounding box center [488, 47] width 325 height 15
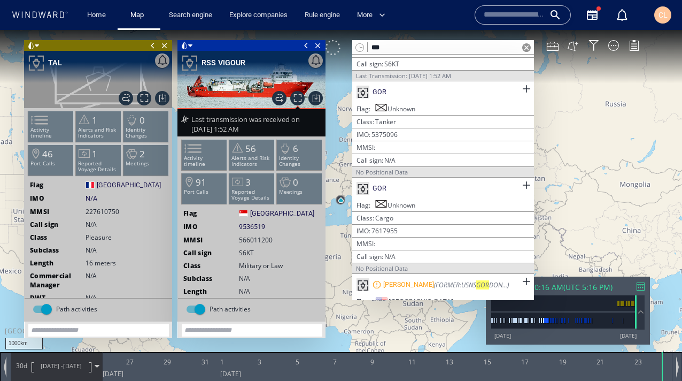
type input "*"
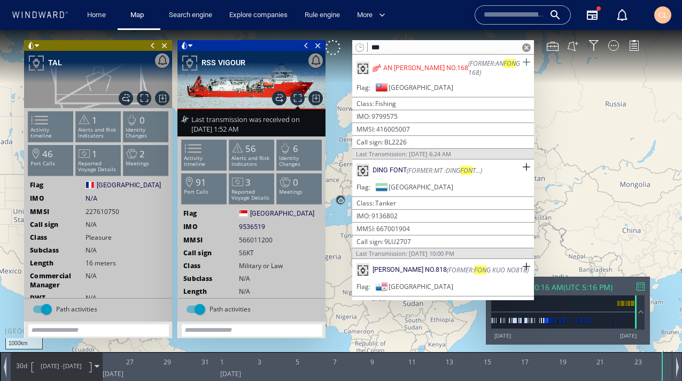
type input "***"
click at [521, 62] on span at bounding box center [526, 62] width 13 height 13
click at [521, 61] on span at bounding box center [526, 62] width 13 height 13
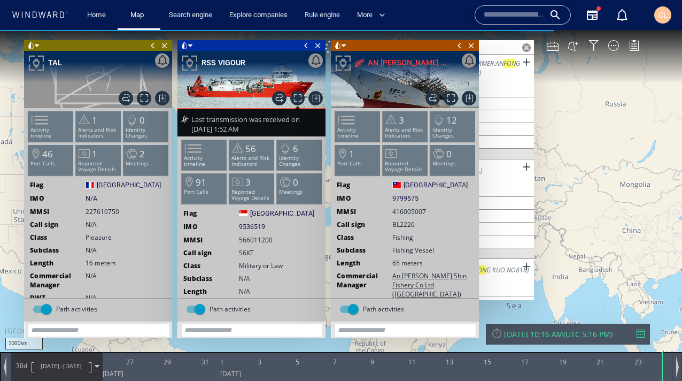
click at [510, 49] on input "***" at bounding box center [443, 48] width 151 height 14
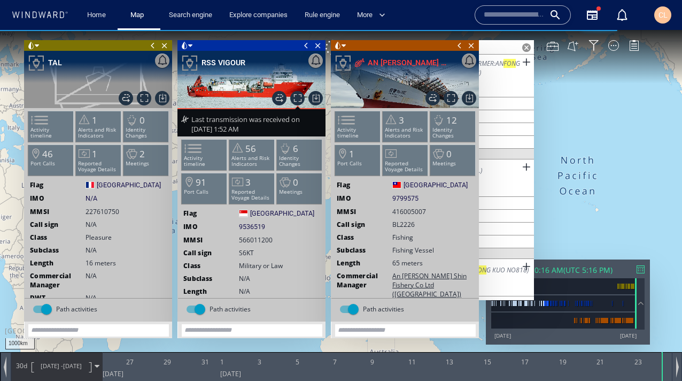
click at [525, 46] on span at bounding box center [526, 47] width 9 height 9
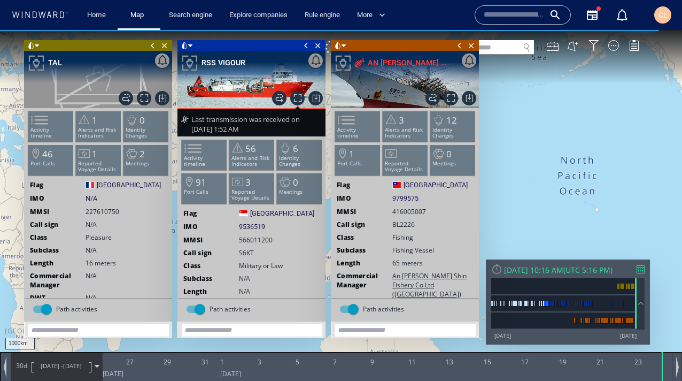
click at [489, 48] on input "text" at bounding box center [443, 48] width 151 height 14
click at [501, 47] on input "text" at bounding box center [443, 48] width 151 height 14
click at [459, 48] on span at bounding box center [460, 45] width 12 height 11
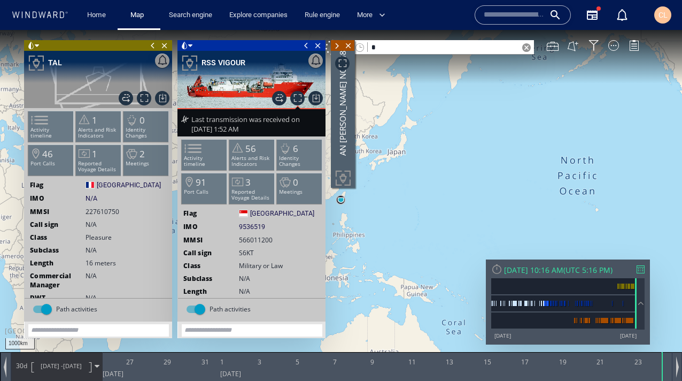
click at [423, 45] on input "*" at bounding box center [443, 48] width 151 height 14
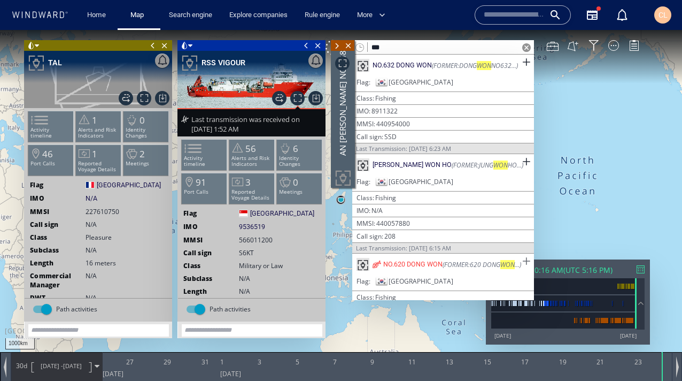
type input "***"
click at [521, 259] on span at bounding box center [526, 261] width 13 height 13
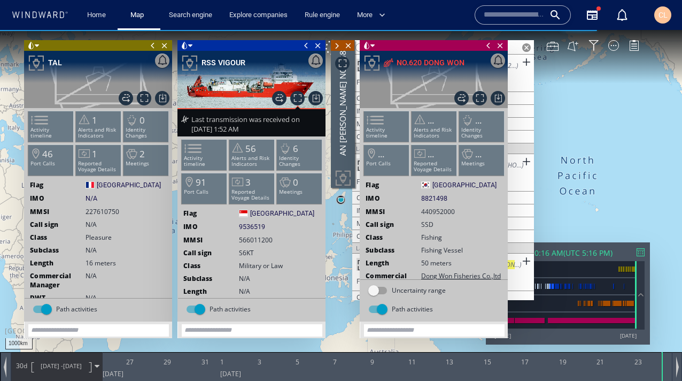
click at [490, 47] on span at bounding box center [489, 45] width 12 height 11
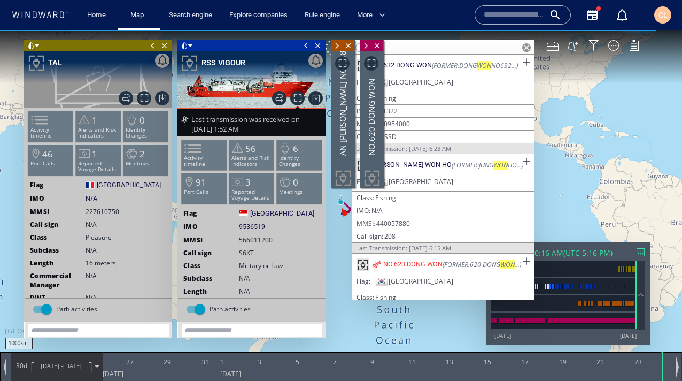
click at [306, 47] on span at bounding box center [307, 45] width 12 height 11
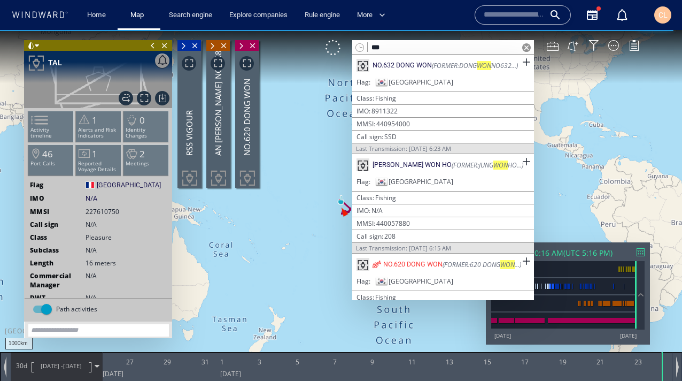
click at [152, 47] on span at bounding box center [153, 45] width 12 height 11
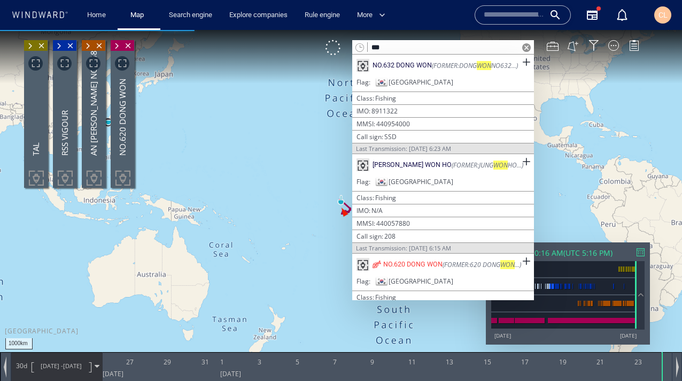
click at [525, 47] on span at bounding box center [526, 47] width 9 height 9
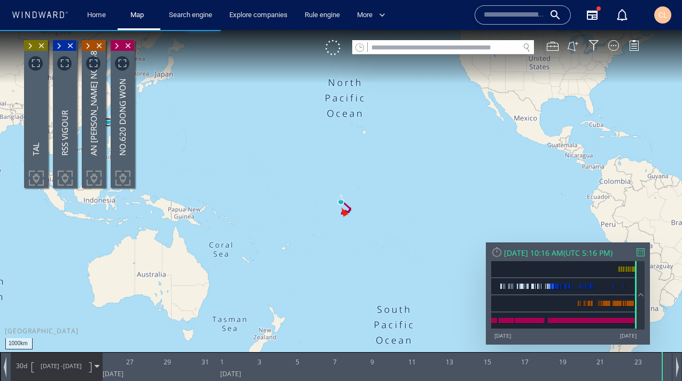
click at [358, 149] on canvas "Map" at bounding box center [341, 200] width 682 height 340
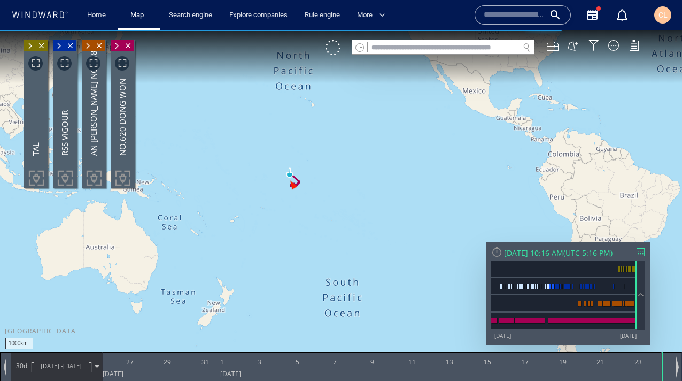
drag, startPoint x: 366, startPoint y: 248, endPoint x: 247, endPoint y: 228, distance: 121.5
click at [247, 228] on canvas "Map" at bounding box center [341, 200] width 682 height 340
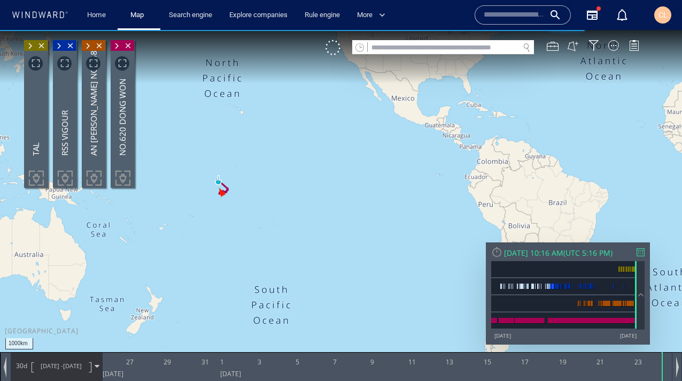
click at [48, 365] on span "8/25/25 -" at bounding box center [52, 366] width 22 height 8
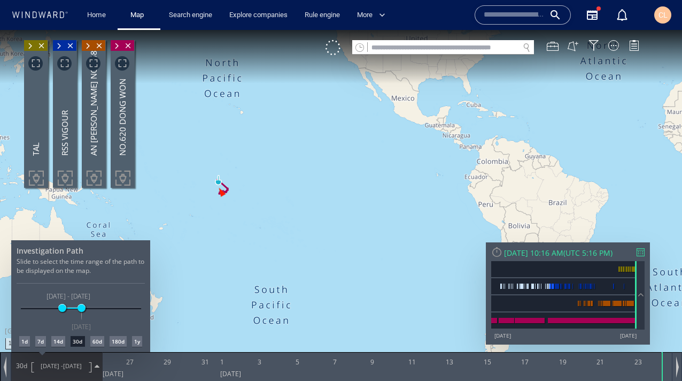
click at [118, 341] on div "180d" at bounding box center [118, 341] width 17 height 11
click at [311, 206] on div at bounding box center [341, 205] width 682 height 351
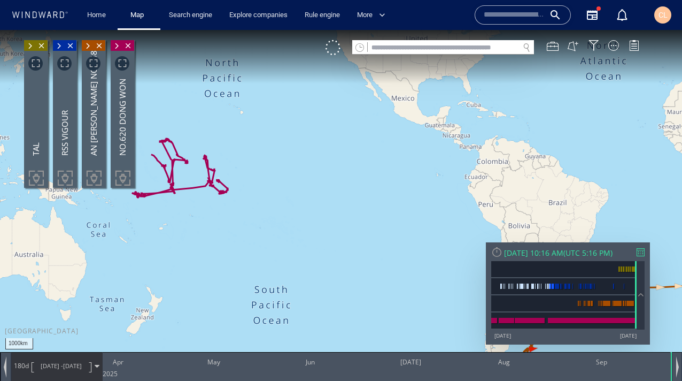
drag, startPoint x: 311, startPoint y: 206, endPoint x: 164, endPoint y: 204, distance: 146.5
click at [164, 204] on canvas "Map" at bounding box center [341, 200] width 682 height 340
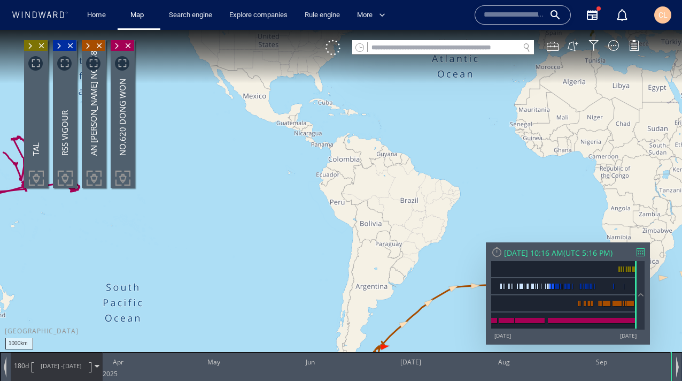
click at [405, 126] on canvas "Map" at bounding box center [341, 200] width 682 height 340
drag, startPoint x: 413, startPoint y: 149, endPoint x: 441, endPoint y: 135, distance: 30.9
click at [441, 135] on canvas "Map" at bounding box center [341, 200] width 682 height 340
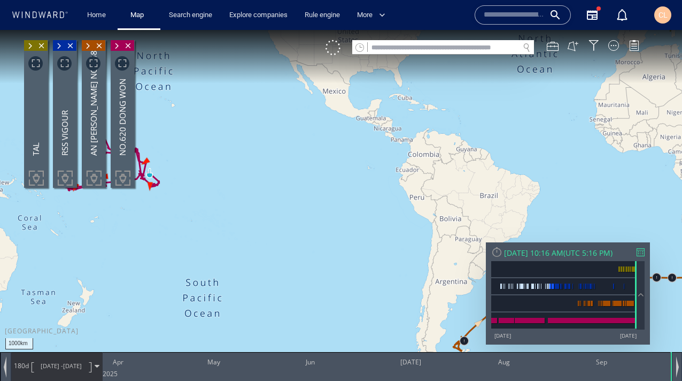
drag, startPoint x: 273, startPoint y: 164, endPoint x: 465, endPoint y: 168, distance: 192.0
click at [405, 153] on canvas "Map" at bounding box center [341, 200] width 682 height 340
click at [321, 178] on canvas "Map" at bounding box center [341, 200] width 682 height 340
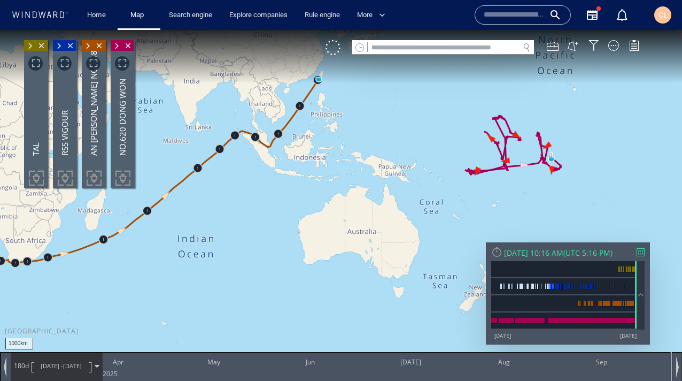
drag, startPoint x: 449, startPoint y: 129, endPoint x: 68, endPoint y: 369, distance: 449.7
click at [372, 143] on canvas "Map" at bounding box center [341, 200] width 682 height 340
click at [68, 369] on span "[DATE]" at bounding box center [72, 366] width 19 height 8
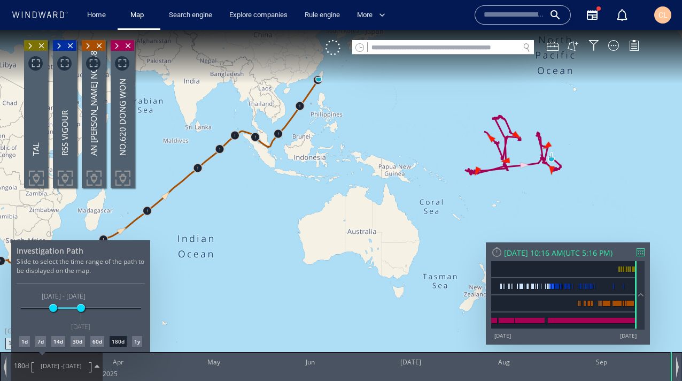
click at [137, 342] on div "1y" at bounding box center [137, 341] width 10 height 11
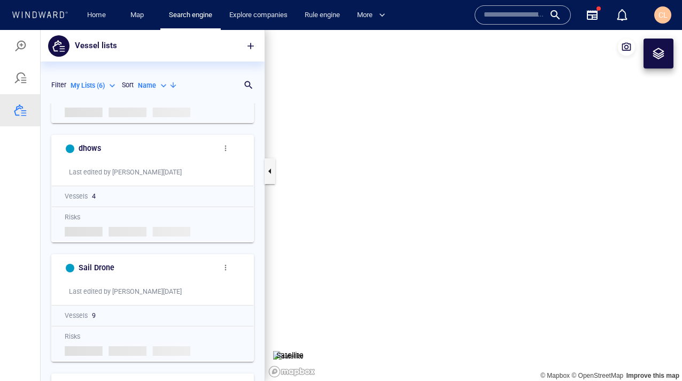
scroll to position [72, 0]
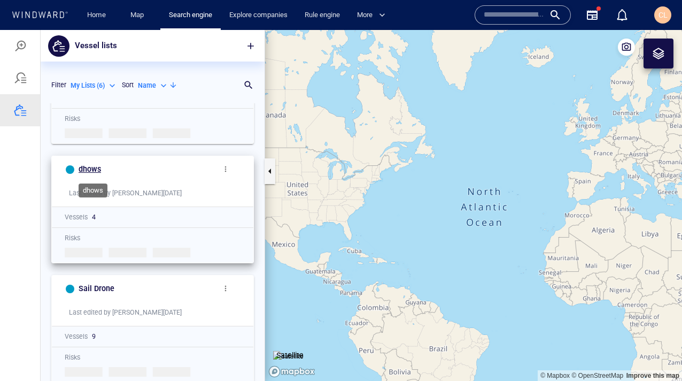
click at [83, 171] on h6 "dhows" at bounding box center [90, 169] width 22 height 13
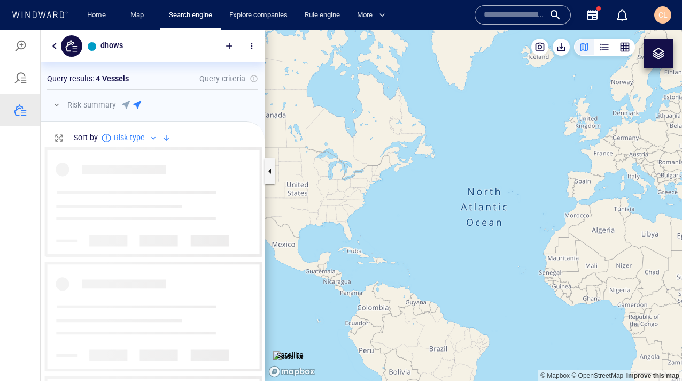
scroll to position [234, 224]
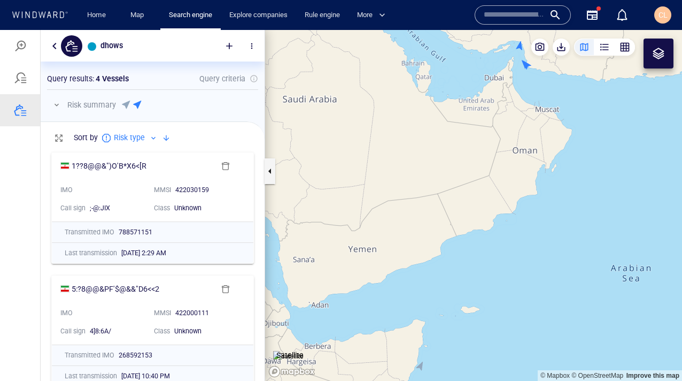
click at [47, 46] on div "dhows" at bounding box center [153, 46] width 224 height 32
click at [53, 46] on button "button" at bounding box center [54, 46] width 13 height 13
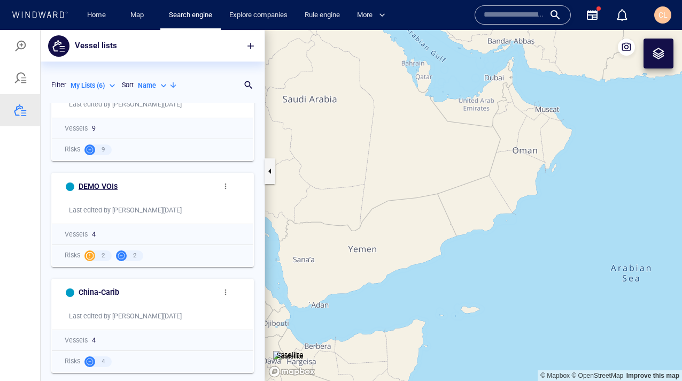
scroll to position [287, 0]
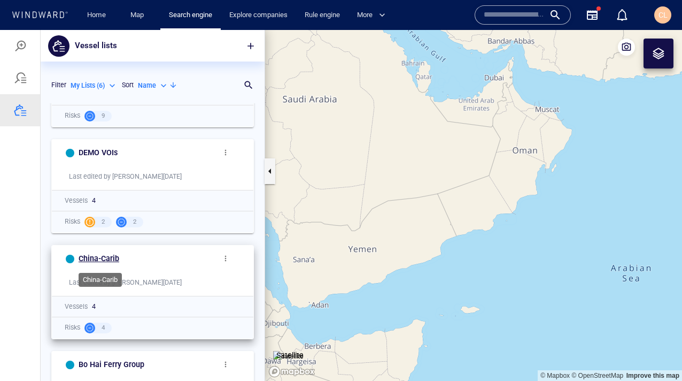
click at [95, 256] on h6 "China-Carib" at bounding box center [99, 258] width 41 height 13
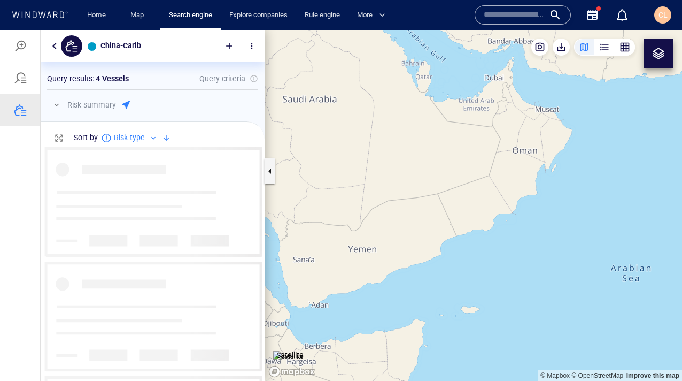
scroll to position [234, 224]
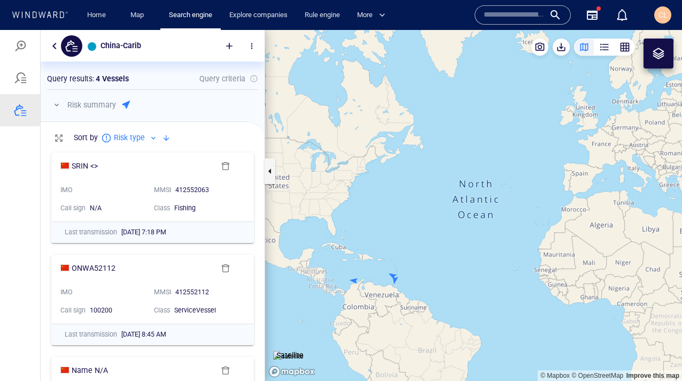
drag, startPoint x: 402, startPoint y: 222, endPoint x: 525, endPoint y: 104, distance: 170.2
click at [525, 104] on canvas "Map" at bounding box center [473, 205] width 417 height 351
